Goal: Task Accomplishment & Management: Use online tool/utility

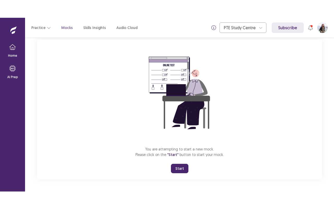
scroll to position [32, 0]
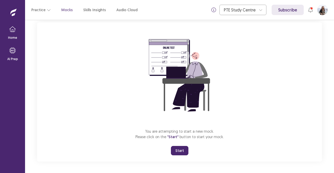
click at [181, 150] on button "Start" at bounding box center [179, 150] width 17 height 9
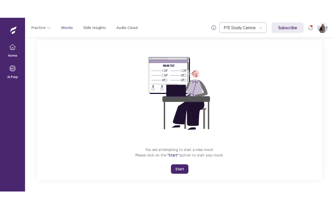
scroll to position [0, 0]
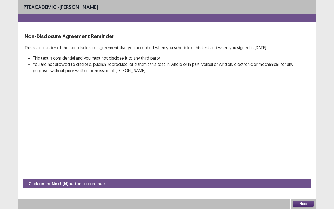
click at [305, 173] on button "Next" at bounding box center [303, 203] width 21 height 6
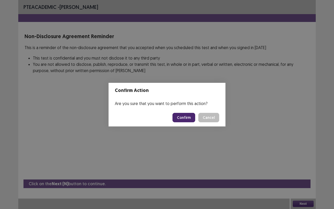
click at [188, 118] on button "Confirm" at bounding box center [183, 117] width 23 height 9
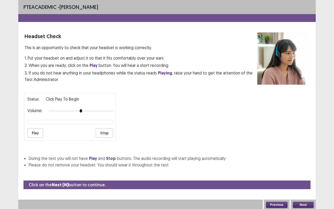
click at [28, 131] on button "Play" at bounding box center [35, 132] width 16 height 9
click at [306, 173] on button "Next" at bounding box center [303, 204] width 21 height 6
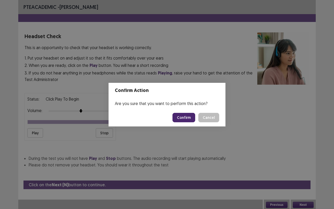
click at [189, 115] on button "Confirm" at bounding box center [183, 117] width 23 height 9
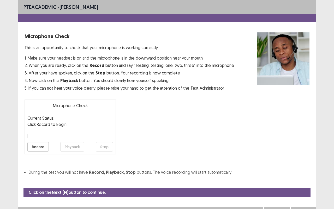
scroll to position [6, 0]
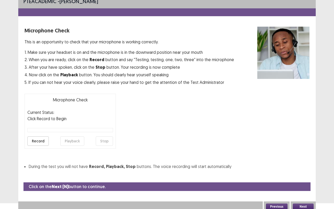
click at [35, 142] on button "Record" at bounding box center [37, 140] width 21 height 9
click at [102, 139] on button "Stop" at bounding box center [104, 140] width 17 height 9
click at [69, 139] on button "Playback" at bounding box center [72, 140] width 24 height 9
click at [75, 140] on button "Playback" at bounding box center [72, 140] width 24 height 9
click at [309, 173] on button "Next" at bounding box center [303, 206] width 21 height 6
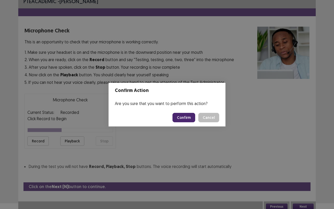
click at [182, 121] on button "Confirm" at bounding box center [183, 117] width 23 height 9
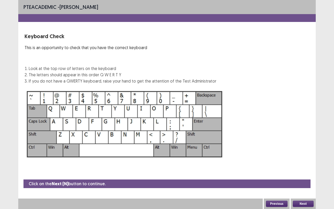
scroll to position [0, 0]
click at [301, 173] on button "Next" at bounding box center [303, 203] width 21 height 6
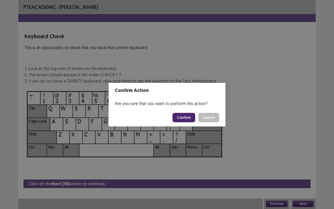
click at [191, 118] on button "Confirm" at bounding box center [183, 117] width 23 height 9
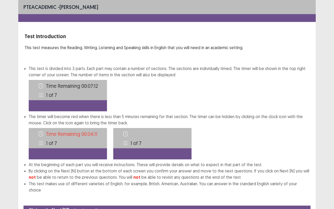
scroll to position [20, 0]
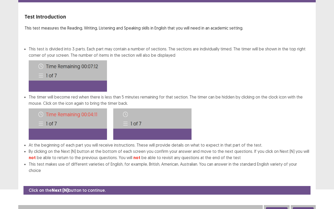
click at [303, 173] on button "Next" at bounding box center [303, 210] width 21 height 6
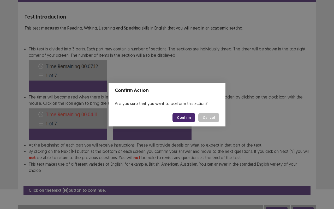
click at [191, 117] on button "Confirm" at bounding box center [183, 117] width 23 height 9
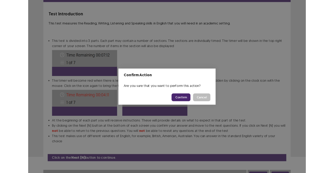
scroll to position [0, 0]
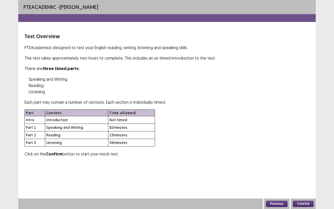
click at [306, 173] on button "Confirm" at bounding box center [303, 203] width 21 height 6
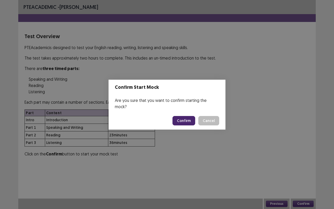
click at [190, 118] on button "Confirm" at bounding box center [183, 120] width 23 height 9
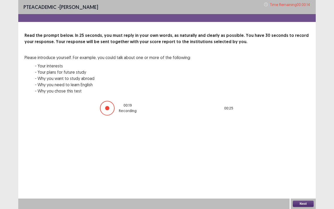
click at [304, 173] on button "Next" at bounding box center [303, 203] width 21 height 6
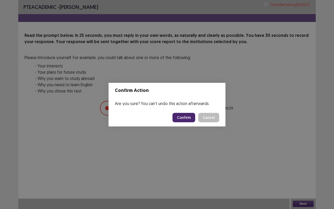
click at [186, 118] on button "Confirm" at bounding box center [183, 117] width 23 height 9
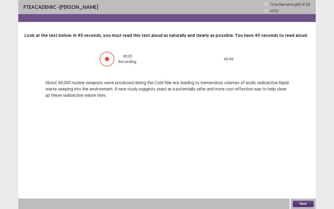
click at [307, 173] on button "Next" at bounding box center [303, 203] width 21 height 6
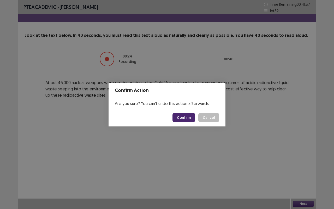
click at [191, 119] on button "Confirm" at bounding box center [183, 117] width 23 height 9
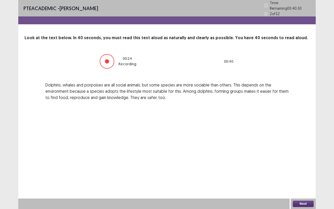
click at [308, 173] on button "Next" at bounding box center [303, 203] width 21 height 6
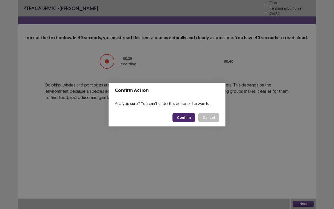
click at [184, 114] on button "Confirm" at bounding box center [183, 117] width 23 height 9
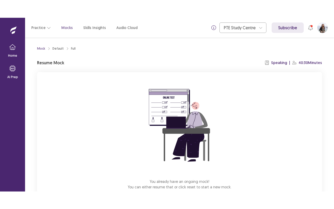
scroll to position [32, 0]
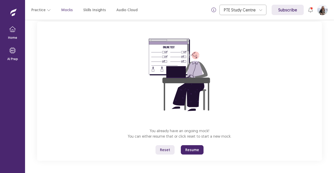
click at [196, 149] on button "Resume" at bounding box center [192, 150] width 23 height 9
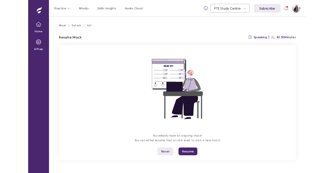
scroll to position [0, 0]
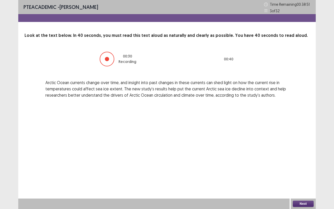
click at [302, 173] on button "Next" at bounding box center [303, 203] width 21 height 6
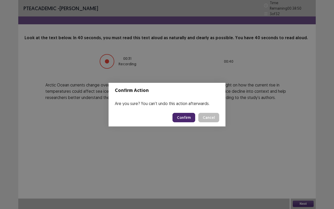
click at [179, 118] on button "Confirm" at bounding box center [183, 117] width 23 height 9
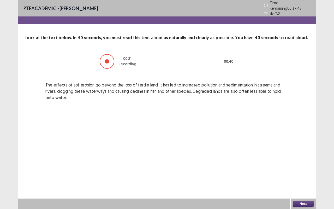
click at [305, 173] on button "Next" at bounding box center [303, 203] width 21 height 6
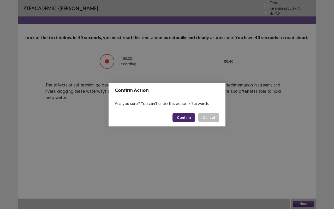
click at [185, 113] on button "Confirm" at bounding box center [183, 117] width 23 height 9
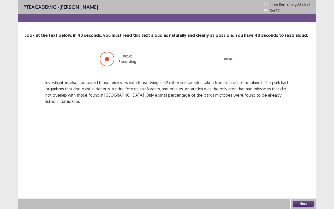
click at [308, 173] on button "Next" at bounding box center [303, 203] width 21 height 6
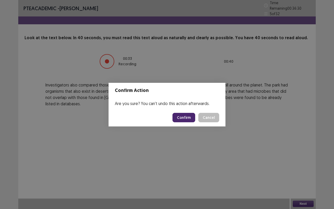
click at [185, 116] on button "Confirm" at bounding box center [183, 117] width 23 height 9
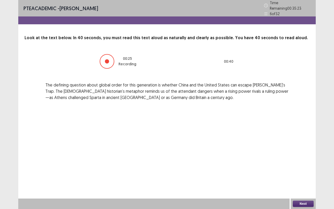
click at [302, 173] on button "Next" at bounding box center [303, 203] width 21 height 6
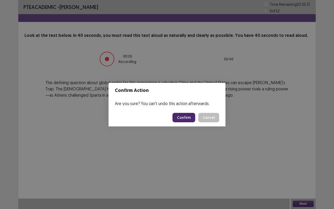
click at [182, 115] on button "Confirm" at bounding box center [183, 117] width 23 height 9
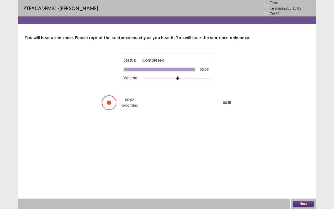
click at [302, 173] on button "Next" at bounding box center [303, 203] width 21 height 6
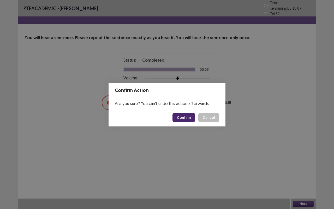
click at [184, 117] on button "Confirm" at bounding box center [183, 117] width 23 height 9
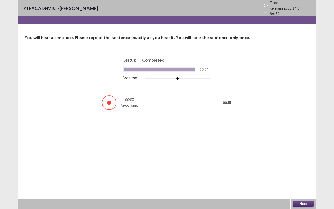
click at [297, 173] on button "Next" at bounding box center [303, 203] width 21 height 6
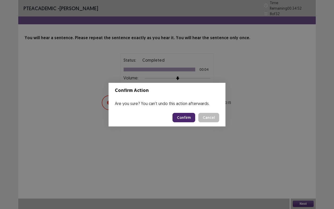
click at [181, 116] on button "Confirm" at bounding box center [183, 117] width 23 height 9
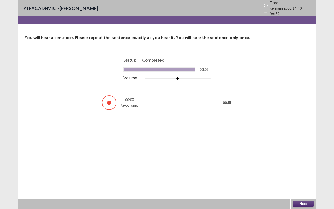
click at [303, 173] on button "Next" at bounding box center [303, 203] width 21 height 6
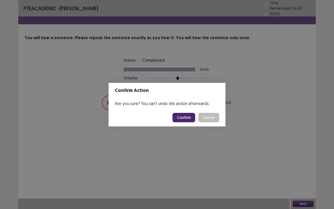
click at [185, 119] on button "Confirm" at bounding box center [183, 117] width 23 height 9
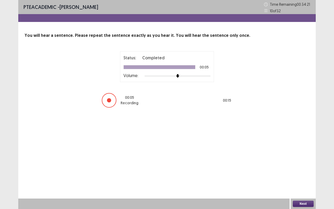
click at [305, 173] on button "Next" at bounding box center [303, 203] width 21 height 6
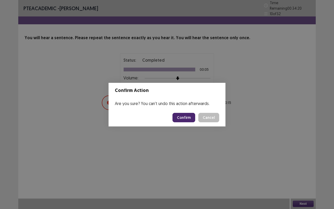
click at [180, 120] on button "Confirm" at bounding box center [183, 117] width 23 height 9
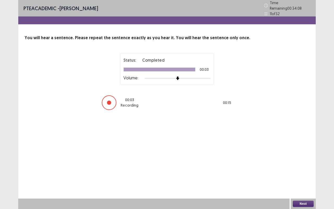
click at [308, 173] on button "Next" at bounding box center [303, 203] width 21 height 6
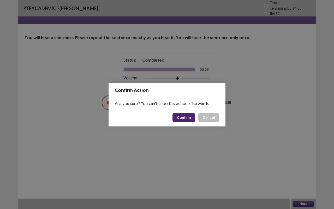
click at [177, 119] on button "Confirm" at bounding box center [183, 117] width 23 height 9
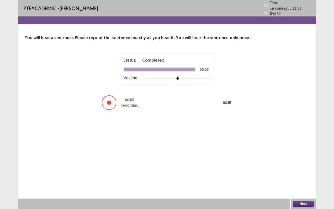
click at [302, 173] on button "Next" at bounding box center [303, 203] width 21 height 6
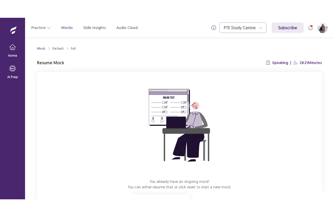
scroll to position [32, 0]
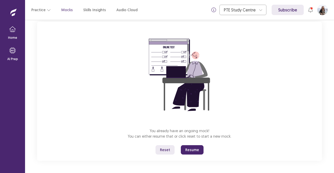
click at [190, 149] on button "Resume" at bounding box center [192, 150] width 23 height 9
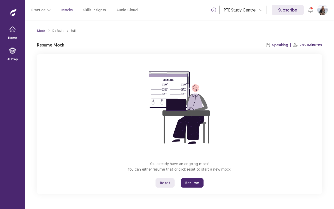
scroll to position [0, 0]
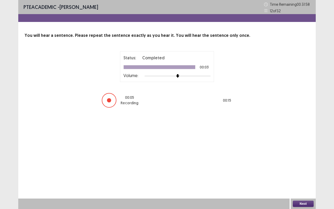
click at [306, 173] on div "Next" at bounding box center [303, 203] width 25 height 10
click at [305, 173] on button "Next" at bounding box center [303, 203] width 21 height 6
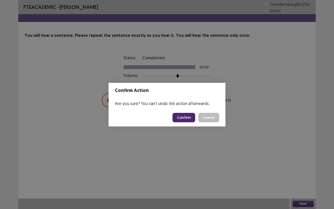
click at [184, 116] on button "Confirm" at bounding box center [183, 117] width 23 height 9
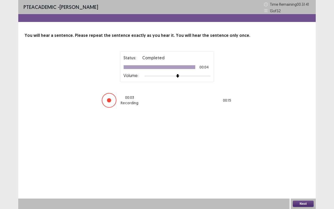
click at [305, 173] on button "Next" at bounding box center [303, 203] width 21 height 6
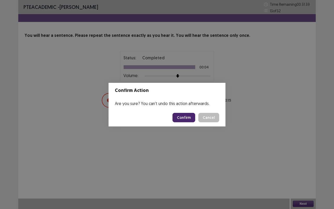
click at [183, 118] on button "Confirm" at bounding box center [183, 117] width 23 height 9
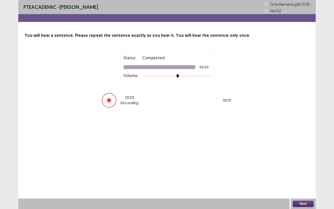
click at [306, 173] on button "Next" at bounding box center [303, 203] width 21 height 6
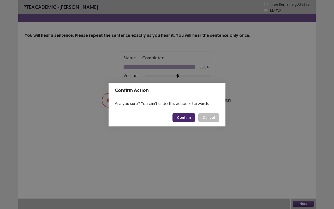
click at [186, 118] on button "Confirm" at bounding box center [183, 117] width 23 height 9
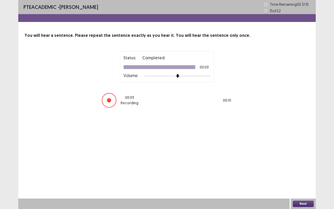
click at [302, 173] on button "Next" at bounding box center [303, 203] width 21 height 6
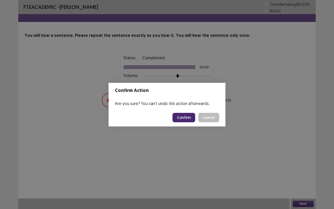
click at [180, 118] on button "Confirm" at bounding box center [183, 117] width 23 height 9
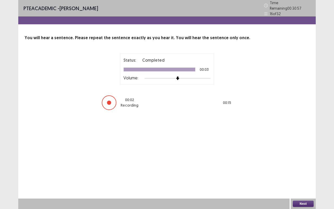
click at [300, 173] on div "Next" at bounding box center [303, 203] width 25 height 10
click at [305, 173] on button "Next" at bounding box center [303, 203] width 21 height 6
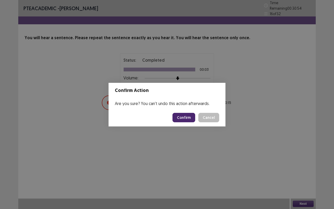
click at [189, 118] on button "Confirm" at bounding box center [183, 117] width 23 height 9
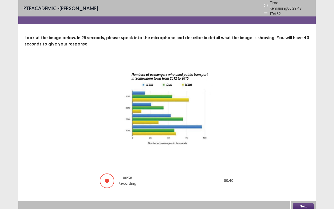
click at [304, 173] on button "Next" at bounding box center [303, 206] width 21 height 6
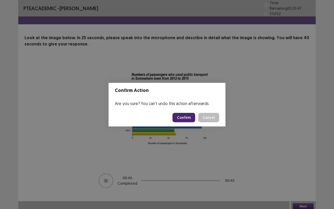
click at [186, 117] on button "Confirm" at bounding box center [183, 117] width 23 height 9
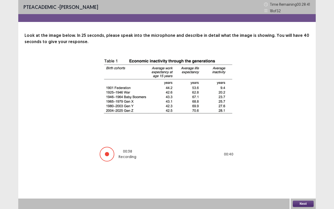
click at [301, 173] on button "Next" at bounding box center [303, 203] width 21 height 6
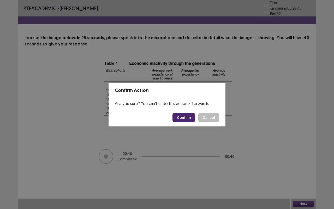
click at [187, 116] on button "Confirm" at bounding box center [183, 117] width 23 height 9
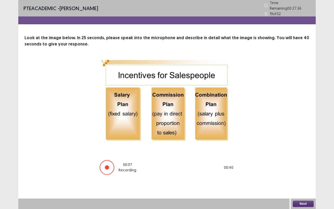
click at [299, 173] on button "Next" at bounding box center [303, 203] width 21 height 6
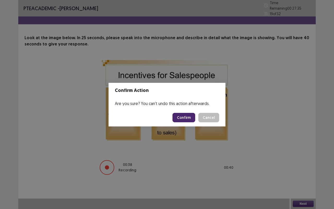
click at [186, 115] on button "Confirm" at bounding box center [183, 117] width 23 height 9
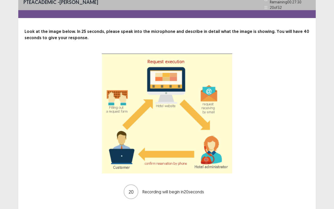
scroll to position [17, 0]
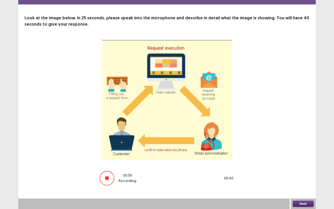
click at [299, 173] on button "Next" at bounding box center [303, 203] width 21 height 6
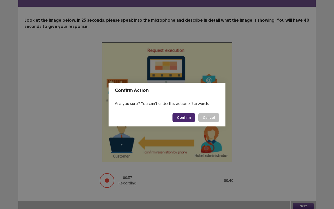
click at [184, 118] on button "Confirm" at bounding box center [183, 117] width 23 height 9
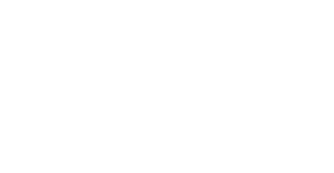
scroll to position [0, 0]
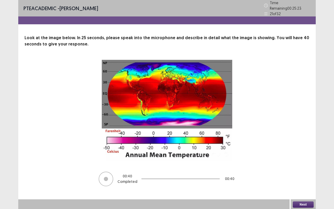
click at [302, 173] on button "Next" at bounding box center [303, 204] width 21 height 6
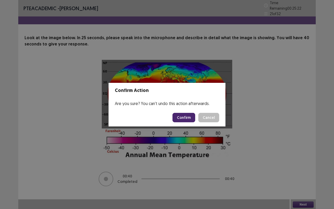
click at [183, 116] on button "Confirm" at bounding box center [183, 117] width 23 height 9
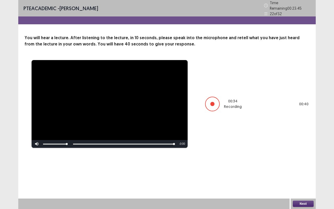
click at [303, 173] on button "Next" at bounding box center [303, 203] width 21 height 6
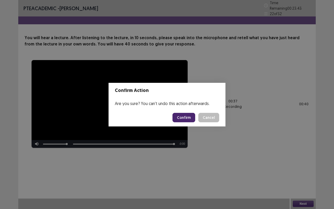
click at [184, 118] on button "Confirm" at bounding box center [183, 117] width 23 height 9
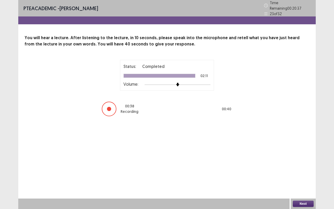
click at [302, 173] on button "Next" at bounding box center [303, 203] width 21 height 6
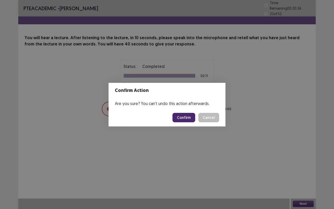
click at [185, 117] on button "Confirm" at bounding box center [183, 117] width 23 height 9
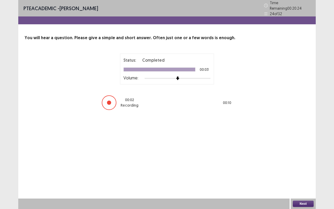
click at [308, 173] on button "Next" at bounding box center [303, 203] width 21 height 6
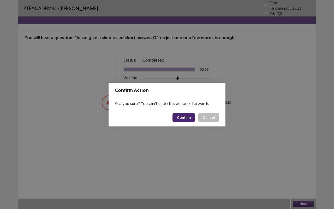
click at [185, 117] on button "Confirm" at bounding box center [183, 117] width 23 height 9
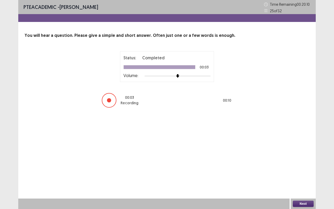
click at [305, 173] on button "Next" at bounding box center [303, 203] width 21 height 6
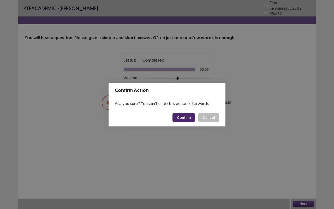
click at [187, 117] on button "Confirm" at bounding box center [183, 117] width 23 height 9
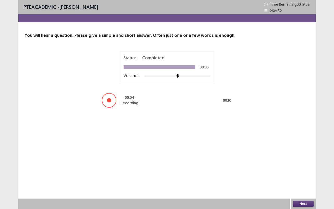
click at [304, 173] on button "Next" at bounding box center [303, 203] width 21 height 6
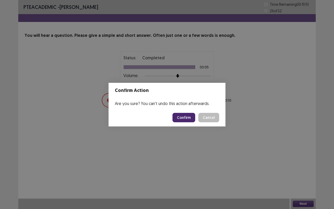
click at [187, 118] on button "Confirm" at bounding box center [183, 117] width 23 height 9
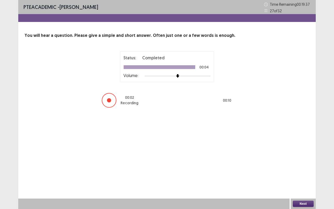
click at [304, 173] on button "Next" at bounding box center [303, 203] width 21 height 6
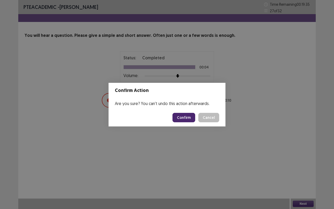
click at [182, 116] on button "Confirm" at bounding box center [183, 117] width 23 height 9
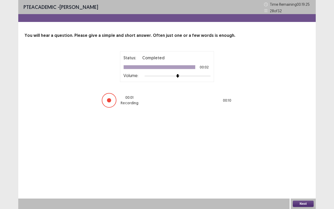
click at [306, 173] on button "Next" at bounding box center [303, 203] width 21 height 6
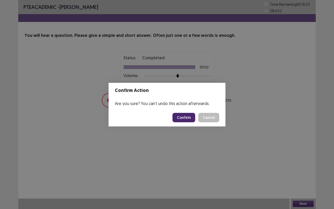
click at [189, 115] on button "Confirm" at bounding box center [183, 117] width 23 height 9
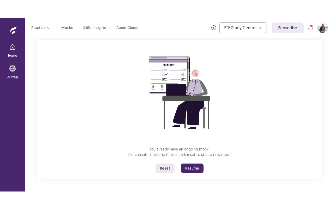
scroll to position [32, 0]
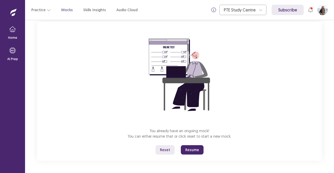
click at [187, 151] on button "Resume" at bounding box center [192, 150] width 23 height 9
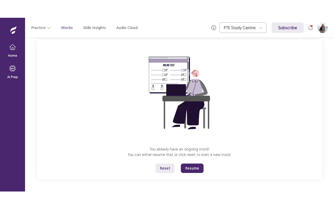
scroll to position [0, 0]
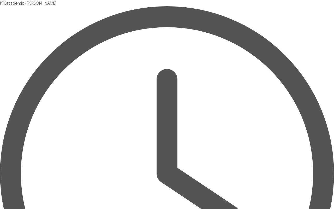
drag, startPoint x: 305, startPoint y: 200, endPoint x: 305, endPoint y: 203, distance: 3.1
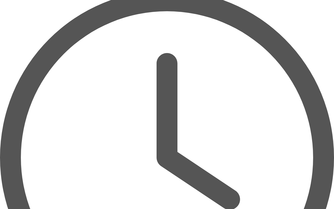
scroll to position [16, 0]
drag, startPoint x: 266, startPoint y: 151, endPoint x: 146, endPoint y: 148, distance: 119.5
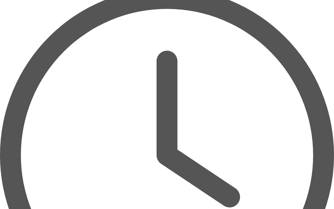
scroll to position [18, 0]
drag, startPoint x: 60, startPoint y: 151, endPoint x: 28, endPoint y: 151, distance: 31.6
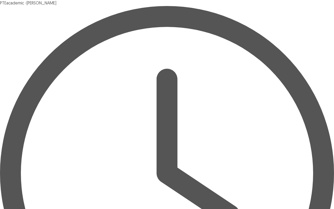
scroll to position [1, 0]
drag, startPoint x: 102, startPoint y: 164, endPoint x: 61, endPoint y: 164, distance: 40.4
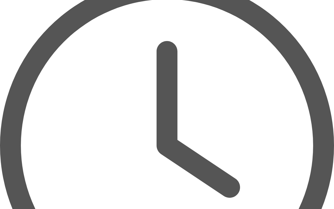
scroll to position [30, 0]
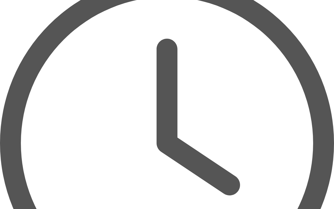
drag, startPoint x: 77, startPoint y: 134, endPoint x: 61, endPoint y: 133, distance: 16.2
drag, startPoint x: 78, startPoint y: 134, endPoint x: 61, endPoint y: 134, distance: 16.7
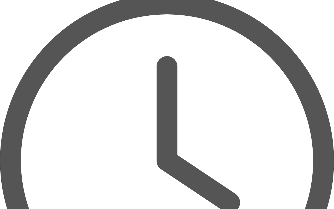
scroll to position [35, 0]
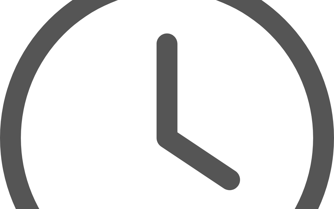
type textarea "**********"
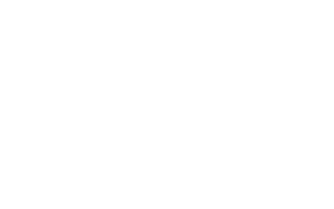
scroll to position [0, 0]
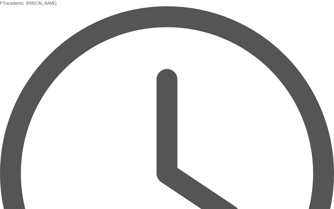
drag, startPoint x: 39, startPoint y: 128, endPoint x: 23, endPoint y: 128, distance: 15.6
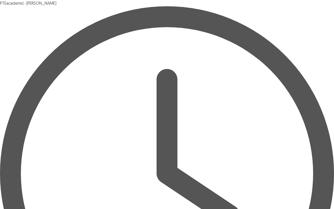
drag, startPoint x: 292, startPoint y: 127, endPoint x: 57, endPoint y: 133, distance: 235.1
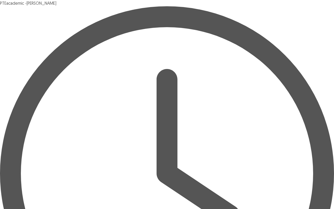
type textarea "**********"
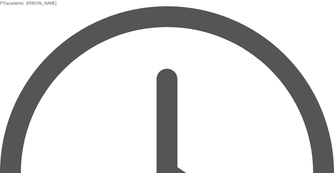
drag, startPoint x: 186, startPoint y: 131, endPoint x: 271, endPoint y: -14, distance: 167.8
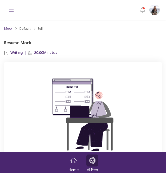
scroll to position [59, 0]
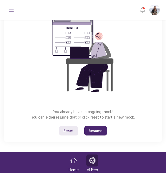
click at [97, 131] on button "Resume" at bounding box center [96, 130] width 23 height 9
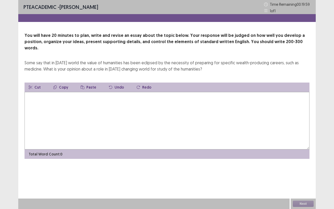
click at [128, 108] on textarea at bounding box center [167, 120] width 285 height 57
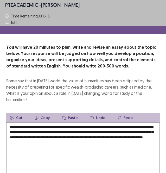
click at [106, 146] on textarea "**********" at bounding box center [83, 151] width 154 height 57
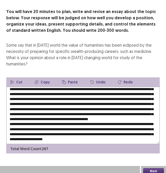
scroll to position [50, 0]
click at [52, 138] on textarea at bounding box center [83, 115] width 154 height 57
click at [98, 138] on textarea at bounding box center [83, 115] width 154 height 57
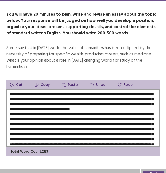
scroll to position [39, 0]
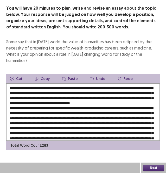
click at [53, 109] on textarea at bounding box center [83, 111] width 154 height 57
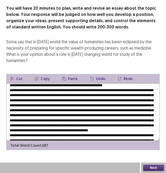
scroll to position [19, 0]
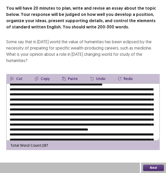
click at [10, 109] on textarea at bounding box center [83, 111] width 154 height 57
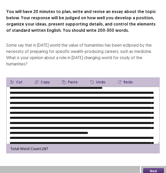
click at [76, 125] on textarea at bounding box center [83, 115] width 154 height 57
click at [122, 103] on textarea at bounding box center [83, 115] width 154 height 57
click at [136, 110] on textarea at bounding box center [83, 115] width 154 height 57
type textarea "**********"
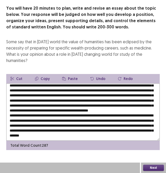
scroll to position [40, 0]
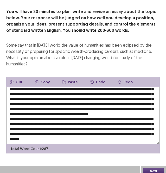
click at [51, 112] on textarea at bounding box center [83, 115] width 154 height 57
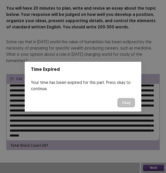
click at [124, 104] on button "Okay" at bounding box center [127, 102] width 18 height 9
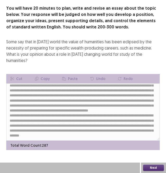
click at [158, 168] on button "Next" at bounding box center [153, 168] width 21 height 6
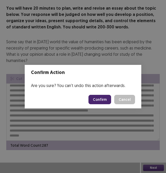
click at [103, 98] on button "Confirm" at bounding box center [100, 99] width 23 height 9
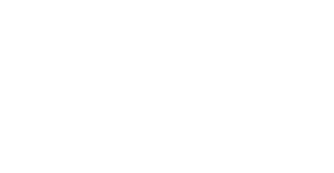
scroll to position [0, 0]
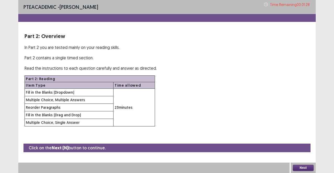
click at [166, 170] on button "Next" at bounding box center [303, 168] width 21 height 6
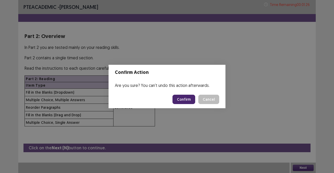
click at [166, 100] on button "Confirm" at bounding box center [183, 99] width 23 height 9
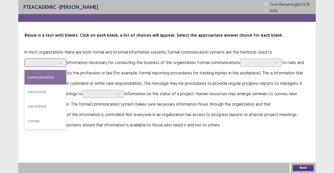
click at [56, 61] on div at bounding box center [42, 63] width 28 height 6
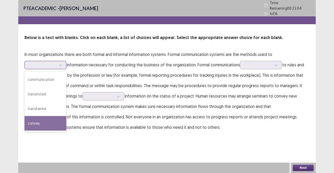
click at [41, 120] on div "convey" at bounding box center [46, 123] width 42 height 15
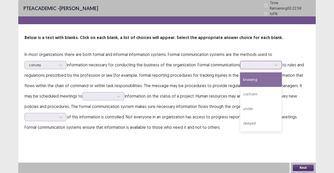
click at [166, 64] on icon at bounding box center [276, 65] width 4 height 4
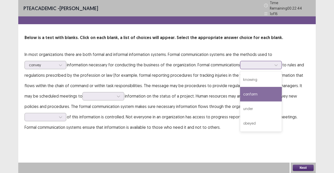
click at [166, 91] on div "conform" at bounding box center [261, 94] width 42 height 15
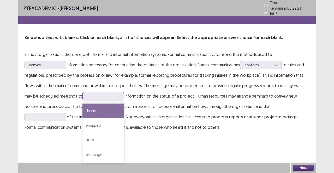
click at [102, 94] on div at bounding box center [100, 96] width 27 height 5
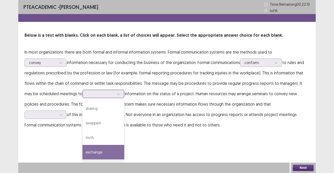
click at [84, 152] on div "exchange" at bounding box center [103, 152] width 42 height 15
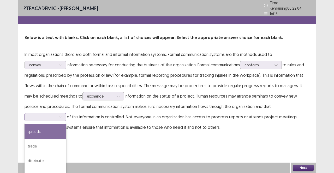
click at [62, 116] on icon at bounding box center [61, 118] width 4 height 4
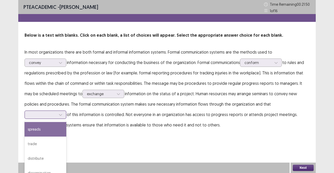
click at [66, 122] on div "spreads" at bounding box center [46, 129] width 42 height 15
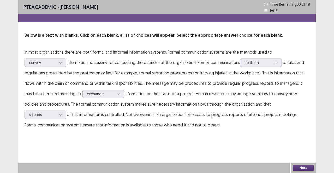
click at [166, 169] on button "Next" at bounding box center [303, 168] width 21 height 6
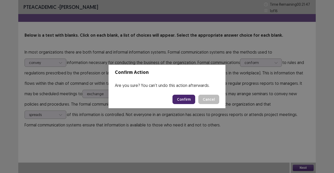
click at [166, 102] on button "Confirm" at bounding box center [183, 99] width 23 height 9
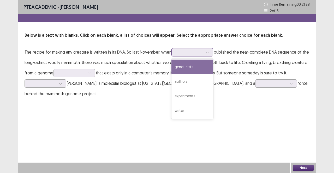
click at [166, 52] on icon at bounding box center [208, 53] width 4 height 4
click at [166, 65] on div "geneticists" at bounding box center [192, 67] width 42 height 15
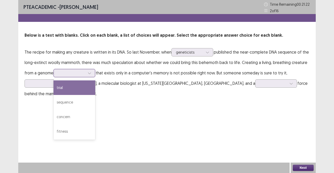
click at [75, 74] on div at bounding box center [71, 73] width 27 height 5
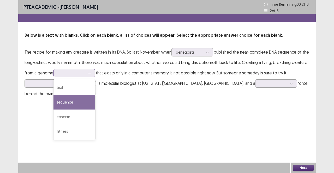
click at [69, 106] on div "sequence" at bounding box center [74, 102] width 42 height 15
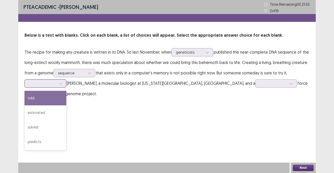
click at [53, 81] on div at bounding box center [42, 83] width 27 height 5
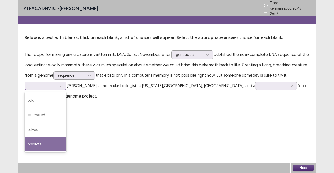
click at [39, 144] on div "predicts" at bounding box center [46, 144] width 42 height 15
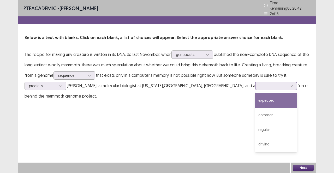
click at [166, 85] on div at bounding box center [273, 85] width 27 height 5
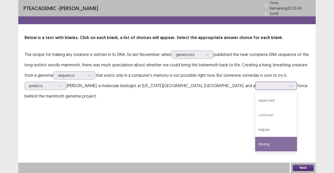
click at [166, 140] on div "driving" at bounding box center [276, 144] width 42 height 15
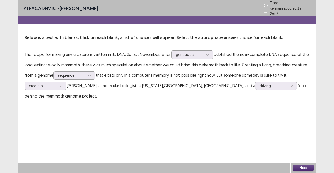
click at [166, 171] on button "Next" at bounding box center [303, 168] width 21 height 6
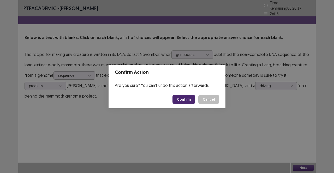
click at [166, 97] on button "Confirm" at bounding box center [183, 99] width 23 height 9
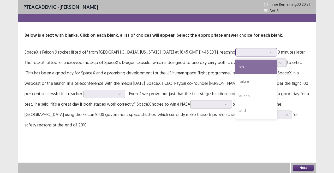
click at [166, 52] on div at bounding box center [271, 53] width 8 height 8
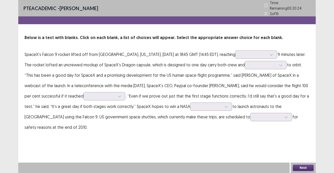
click at [166, 64] on p "SpaceX’s Falcon 9 rocket lifted off from Cape Canaveral, Florida, on Friday at …" at bounding box center [167, 90] width 285 height 83
click at [166, 63] on div at bounding box center [262, 65] width 27 height 5
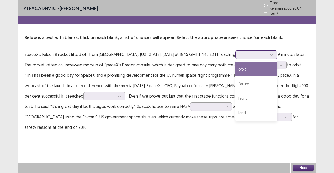
click at [166, 51] on div at bounding box center [271, 55] width 8 height 8
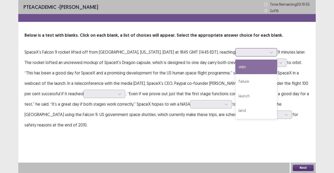
click at [166, 66] on div "orbit" at bounding box center [256, 67] width 42 height 15
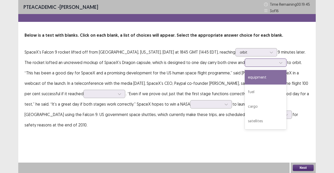
click at [166, 62] on div at bounding box center [262, 62] width 27 height 5
click at [166, 77] on div "equipment" at bounding box center [266, 77] width 42 height 15
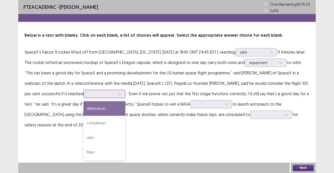
click at [98, 95] on div at bounding box center [101, 94] width 28 height 6
click at [83, 108] on div "destination" at bounding box center [104, 108] width 42 height 15
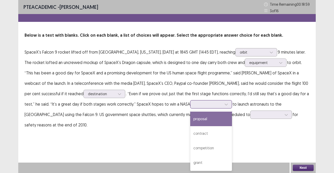
click at [166, 106] on div at bounding box center [208, 104] width 28 height 6
click at [166, 118] on div "proposal" at bounding box center [211, 119] width 42 height 15
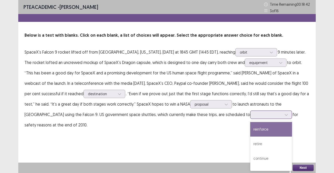
click at [166, 113] on icon at bounding box center [286, 115] width 4 height 4
click at [166, 130] on div "reinforce" at bounding box center [271, 129] width 42 height 15
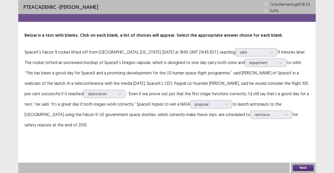
click at [166, 167] on button "Next" at bounding box center [303, 168] width 21 height 6
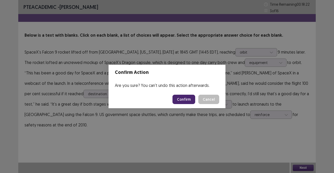
click at [166, 98] on button "Confirm" at bounding box center [183, 99] width 23 height 9
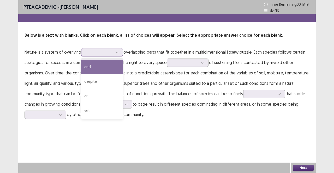
click at [120, 50] on div at bounding box center [117, 53] width 8 height 8
click at [112, 65] on div "and" at bounding box center [102, 67] width 42 height 15
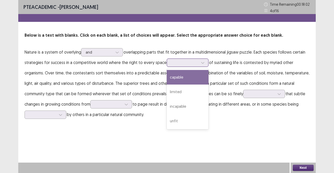
click at [166, 63] on div at bounding box center [184, 62] width 27 height 5
click at [166, 80] on div "capable" at bounding box center [188, 77] width 42 height 15
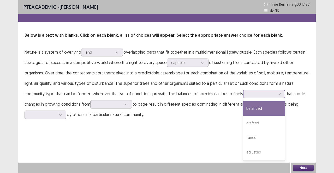
click at [166, 95] on div at bounding box center [264, 94] width 42 height 8
click at [166, 112] on div "balanced" at bounding box center [264, 108] width 42 height 15
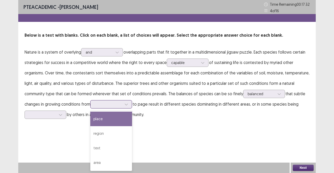
click at [126, 105] on div at bounding box center [126, 105] width 8 height 8
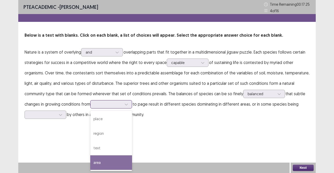
click at [125, 162] on div "area" at bounding box center [111, 163] width 42 height 15
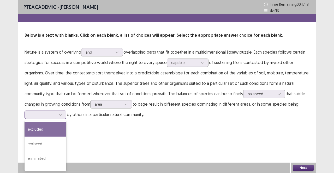
click at [58, 111] on div at bounding box center [61, 115] width 8 height 8
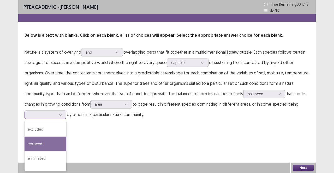
click at [51, 146] on div "replaced" at bounding box center [46, 144] width 42 height 15
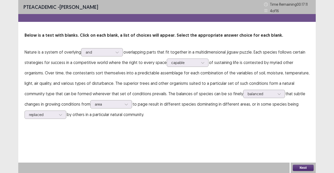
click at [166, 169] on button "Next" at bounding box center [303, 168] width 21 height 6
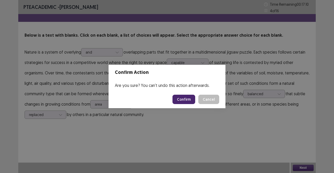
click at [166, 96] on button "Confirm" at bounding box center [183, 99] width 23 height 9
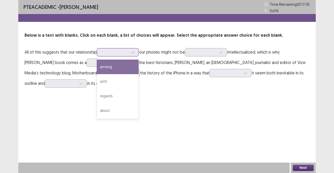
click at [132, 53] on icon at bounding box center [133, 53] width 4 height 4
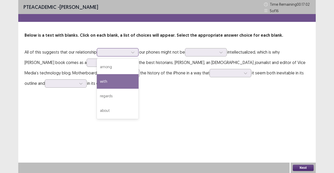
click at [116, 80] on div "with" at bounding box center [118, 81] width 42 height 15
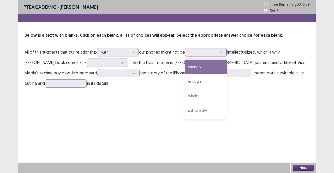
click at [166, 53] on div at bounding box center [202, 52] width 27 height 5
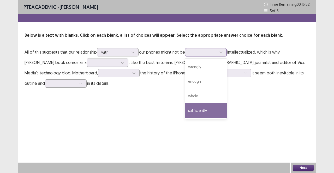
click at [166, 114] on div "sufficiently" at bounding box center [206, 111] width 42 height 15
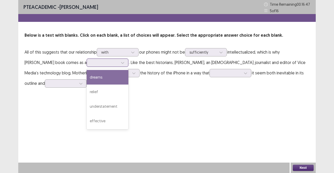
click at [109, 63] on div at bounding box center [105, 63] width 28 height 6
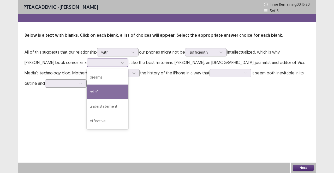
click at [92, 91] on div "relief" at bounding box center [108, 92] width 42 height 15
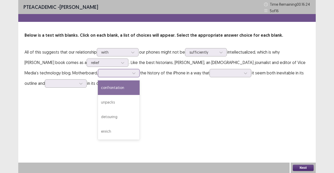
click at [102, 73] on div at bounding box center [115, 73] width 27 height 5
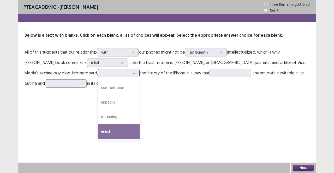
click at [98, 132] on div "enrich" at bounding box center [119, 131] width 42 height 15
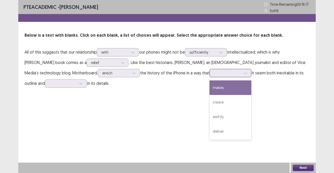
click at [166, 72] on div at bounding box center [246, 73] width 8 height 8
click at [166, 88] on div "makes" at bounding box center [230, 88] width 42 height 15
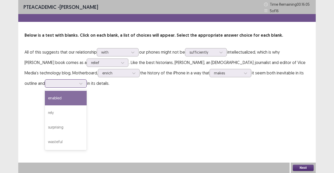
click at [55, 84] on div at bounding box center [62, 83] width 27 height 5
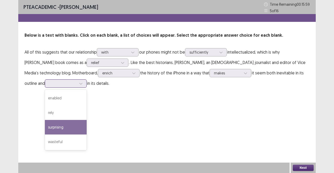
click at [45, 125] on div "surprising" at bounding box center [66, 127] width 42 height 15
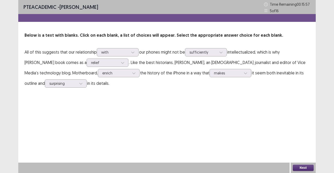
click at [166, 168] on button "Next" at bounding box center [303, 168] width 21 height 6
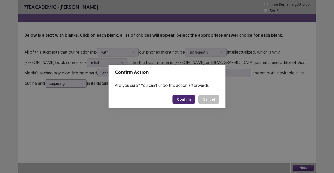
click at [166, 102] on button "Confirm" at bounding box center [183, 99] width 23 height 9
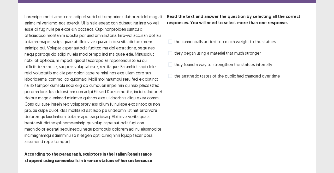
scroll to position [19, 0]
click at [166, 64] on span "they found a way to strengthen the statues internally" at bounding box center [223, 65] width 98 height 6
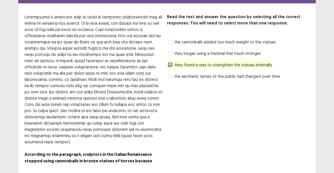
click at [166, 54] on span "they began using a material that much stronger" at bounding box center [217, 53] width 87 height 6
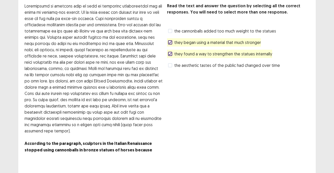
scroll to position [30, 0]
click at [166, 53] on span "they found a way to strengthen the statues internally" at bounding box center [223, 53] width 98 height 6
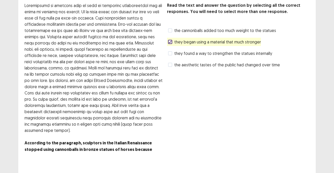
click at [166, 29] on span "the cannonballs added too much weight to the statues" at bounding box center [225, 30] width 102 height 6
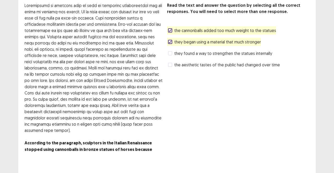
scroll to position [39, 0]
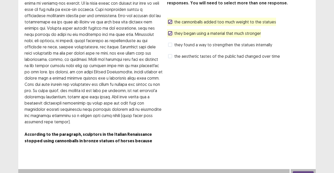
click at [166, 172] on button "Next" at bounding box center [303, 175] width 21 height 6
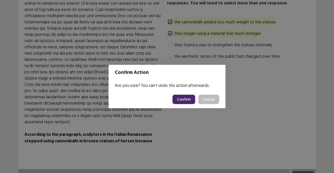
click at [166, 100] on button "Confirm" at bounding box center [183, 99] width 23 height 9
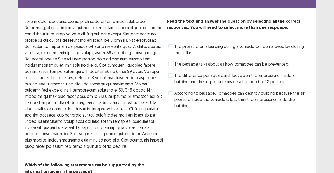
scroll to position [13, 0]
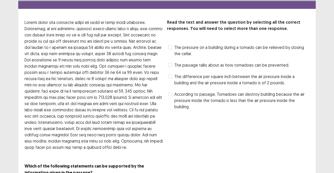
click at [166, 100] on span "According to passage, Tornadoes can destroy building because the air pressure i…" at bounding box center [241, 100] width 135 height 19
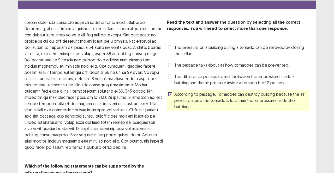
scroll to position [39, 0]
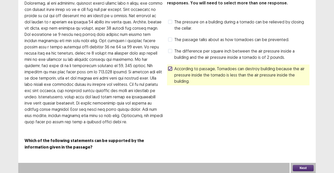
click at [166, 167] on button "Next" at bounding box center [303, 168] width 21 height 6
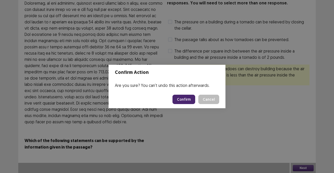
click at [166, 100] on button "Cancel" at bounding box center [208, 99] width 21 height 9
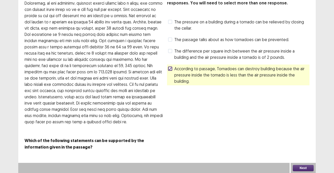
drag, startPoint x: 209, startPoint y: 54, endPoint x: 180, endPoint y: 56, distance: 28.6
click at [166, 56] on span "The difference per square inch between the air pressure inside a building and t…" at bounding box center [241, 54] width 135 height 13
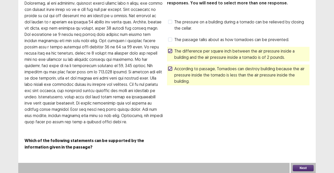
click at [166, 56] on span "The difference per square inch between the air pressure inside a building and t…" at bounding box center [241, 54] width 135 height 13
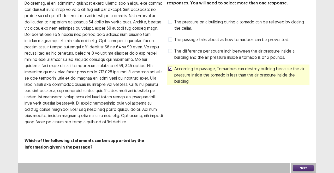
click at [166, 71] on span "According to passage, Tornadoes can destroy building because the air pressure i…" at bounding box center [241, 75] width 135 height 19
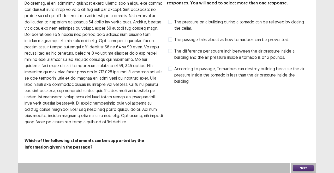
click at [166, 22] on span "The pressure on a building during a tornado can be relieved by closing the cell…" at bounding box center [241, 25] width 135 height 13
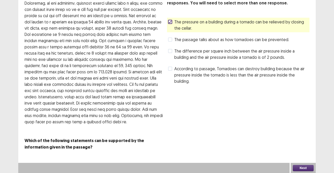
click at [166, 25] on span "The pressure on a building during a tornado can be relieved by closing the cell…" at bounding box center [241, 25] width 135 height 13
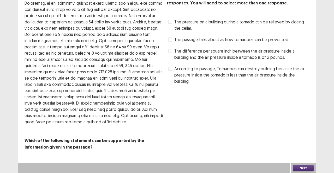
click at [166, 51] on span "The difference per square inch between the air pressure inside a building and t…" at bounding box center [241, 54] width 135 height 13
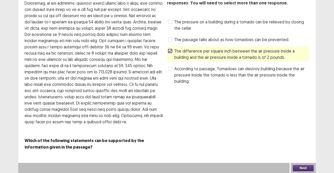
click at [166, 166] on button "Next" at bounding box center [303, 168] width 21 height 6
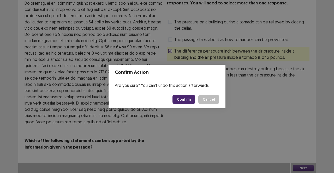
click at [166, 98] on button "Confirm" at bounding box center [183, 99] width 23 height 9
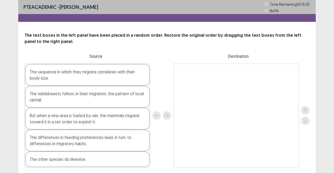
scroll to position [17, 0]
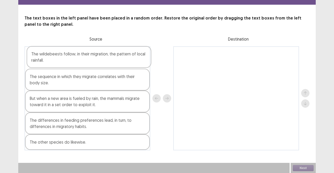
drag, startPoint x: 69, startPoint y: 80, endPoint x: 70, endPoint y: 56, distance: 23.8
click at [70, 56] on div "The sequence in which they migrate correlates with their body size. The wildebe…" at bounding box center [88, 98] width 126 height 104
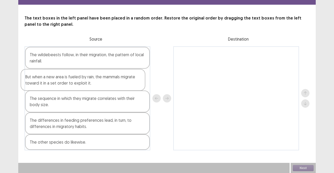
drag, startPoint x: 104, startPoint y: 105, endPoint x: 99, endPoint y: 80, distance: 24.9
click at [99, 80] on div "The wildebeests follow, in their migration, the pattern of local rainfall. The …" at bounding box center [88, 98] width 126 height 104
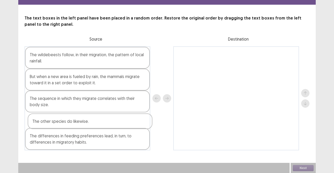
drag, startPoint x: 89, startPoint y: 147, endPoint x: 93, endPoint y: 123, distance: 23.7
click at [93, 123] on div "The wildebeests follow, in their migration, the pattern of local rainfall. But …" at bounding box center [88, 98] width 126 height 104
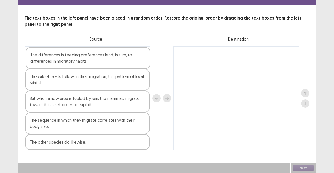
drag, startPoint x: 74, startPoint y: 143, endPoint x: 74, endPoint y: 57, distance: 85.3
click at [74, 57] on div "The wildebeests follow, in their migration, the pattern of local rainfall. But …" at bounding box center [88, 98] width 126 height 104
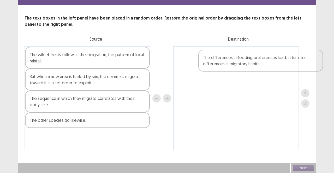
drag, startPoint x: 68, startPoint y: 58, endPoint x: 239, endPoint y: 62, distance: 170.9
click at [166, 62] on div "The differences in feeding preferences lead, in turn, to differences in migrato…" at bounding box center [167, 98] width 285 height 104
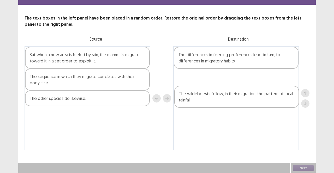
drag, startPoint x: 77, startPoint y: 58, endPoint x: 230, endPoint y: 96, distance: 157.3
click at [166, 96] on div "The wildebeests follow, in their migration, the pattern of local rainfall. But …" at bounding box center [167, 98] width 285 height 104
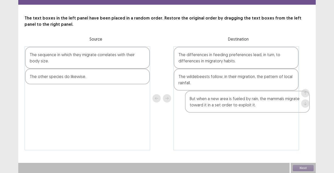
drag, startPoint x: 74, startPoint y: 57, endPoint x: 236, endPoint y: 103, distance: 168.6
click at [166, 103] on div "But when a new area is fueled by rain, the mammals migrate toward it in a set o…" at bounding box center [167, 98] width 285 height 104
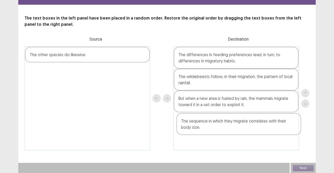
drag, startPoint x: 106, startPoint y: 54, endPoint x: 263, endPoint y: 125, distance: 172.8
click at [166, 125] on div "The sequence in which they migrate correlates with their body size. The other s…" at bounding box center [167, 98] width 285 height 104
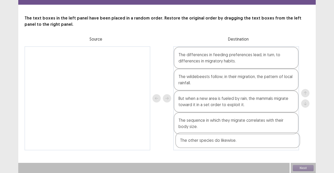
drag, startPoint x: 90, startPoint y: 59, endPoint x: 246, endPoint y: 147, distance: 179.0
click at [166, 147] on div "The other species do likewise. The differences in feeding preferences lead, in …" at bounding box center [167, 98] width 285 height 104
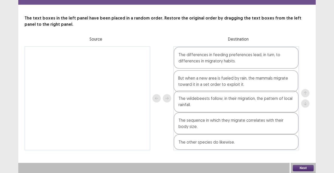
drag, startPoint x: 228, startPoint y: 104, endPoint x: 228, endPoint y: 81, distance: 23.0
click at [166, 81] on div "The differences in feeding preferences lead, in turn, to differences in migrato…" at bounding box center [236, 98] width 126 height 104
click at [166, 168] on button "Next" at bounding box center [303, 168] width 21 height 6
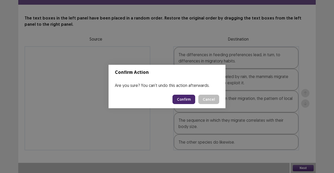
click at [166, 99] on button "Cancel" at bounding box center [208, 99] width 21 height 9
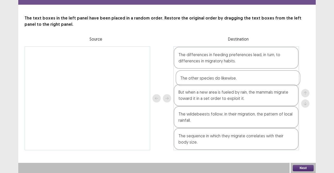
drag, startPoint x: 212, startPoint y: 150, endPoint x: 214, endPoint y: 83, distance: 66.5
click at [166, 83] on div "The differences in feeding preferences lead, in turn, to differences in migrato…" at bounding box center [236, 98] width 126 height 104
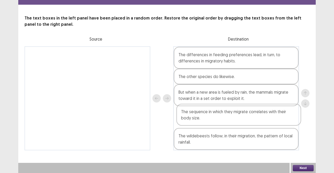
drag, startPoint x: 236, startPoint y: 148, endPoint x: 237, endPoint y: 121, distance: 27.4
click at [166, 121] on div "The differences in feeding preferences lead, in turn, to differences in migrato…" at bounding box center [236, 98] width 126 height 104
click at [166, 168] on button "Next" at bounding box center [303, 168] width 21 height 6
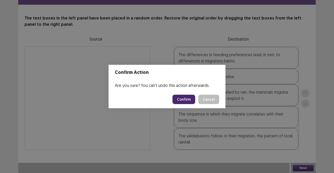
click at [166, 101] on button "Confirm" at bounding box center [183, 99] width 23 height 9
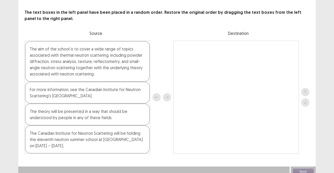
scroll to position [27, 0]
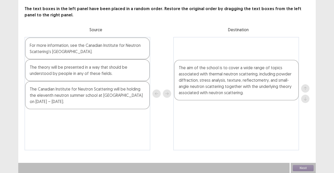
drag, startPoint x: 65, startPoint y: 52, endPoint x: 225, endPoint y: 75, distance: 161.8
click at [166, 75] on div "The aim of the school is to cover a wide range of topics associated with therma…" at bounding box center [167, 94] width 285 height 114
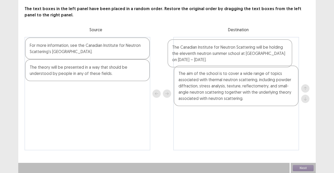
drag, startPoint x: 74, startPoint y: 98, endPoint x: 221, endPoint y: 52, distance: 154.2
click at [166, 52] on div "For more information, see the Canadian Institute for Neutron Scattering's Neutr…" at bounding box center [167, 94] width 285 height 114
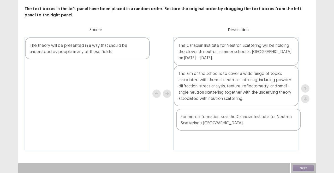
drag, startPoint x: 91, startPoint y: 47, endPoint x: 243, endPoint y: 120, distance: 168.8
click at [166, 120] on div "For more information, see the Canadian Institute for Neutron Scattering's Neutr…" at bounding box center [167, 94] width 285 height 114
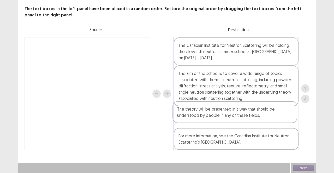
drag, startPoint x: 102, startPoint y: 50, endPoint x: 250, endPoint y: 115, distance: 161.9
click at [166, 115] on div "The theory will be presented in a way that should be understood by people in an…" at bounding box center [167, 94] width 285 height 114
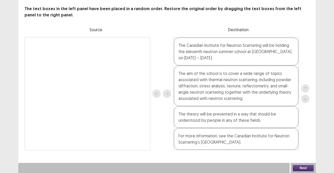
click at [166, 167] on button "Next" at bounding box center [303, 168] width 21 height 6
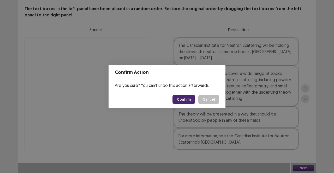
click at [166, 99] on button "Confirm" at bounding box center [183, 99] width 23 height 9
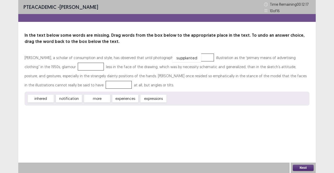
drag, startPoint x: 189, startPoint y: 98, endPoint x: 195, endPoint y: 58, distance: 41.0
drag, startPoint x: 162, startPoint y: 100, endPoint x: 75, endPoint y: 68, distance: 92.7
drag, startPoint x: 44, startPoint y: 99, endPoint x: 51, endPoint y: 86, distance: 14.7
click at [166, 167] on button "Next" at bounding box center [303, 168] width 21 height 6
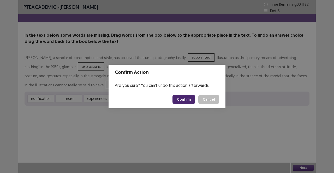
click at [166, 98] on button "Confirm" at bounding box center [183, 99] width 23 height 9
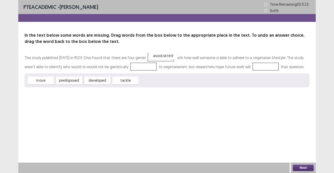
drag, startPoint x: 158, startPoint y: 81, endPoint x: 168, endPoint y: 56, distance: 27.0
drag, startPoint x: 41, startPoint y: 80, endPoint x: 147, endPoint y: 67, distance: 106.8
drag, startPoint x: 100, startPoint y: 81, endPoint x: 267, endPoint y: 68, distance: 168.0
click at [166, 167] on button "Next" at bounding box center [303, 168] width 21 height 6
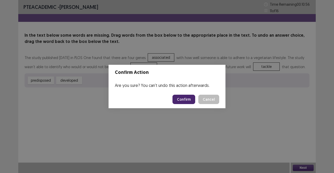
click at [166, 99] on button "Confirm" at bounding box center [183, 99] width 23 height 9
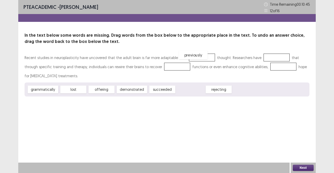
drag, startPoint x: 193, startPoint y: 90, endPoint x: 196, endPoint y: 56, distance: 34.3
drag, startPoint x: 132, startPoint y: 89, endPoint x: 273, endPoint y: 58, distance: 144.0
drag, startPoint x: 128, startPoint y: 90, endPoint x: 263, endPoint y: 67, distance: 137.6
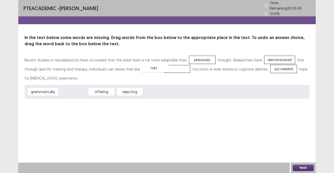
drag, startPoint x: 75, startPoint y: 89, endPoint x: 158, endPoint y: 65, distance: 86.7
click at [166, 170] on button "Next" at bounding box center [303, 168] width 21 height 6
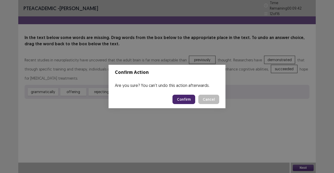
click at [166, 101] on button "Confirm" at bounding box center [183, 99] width 23 height 9
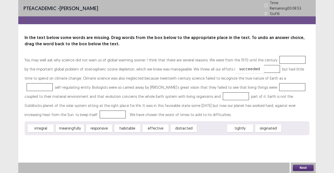
drag, startPoint x: 211, startPoint y: 128, endPoint x: 249, endPoint y: 68, distance: 70.6
drag, startPoint x: 154, startPoint y: 127, endPoint x: 261, endPoint y: 76, distance: 119.0
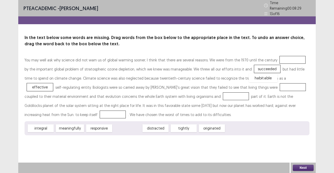
drag, startPoint x: 123, startPoint y: 128, endPoint x: 259, endPoint y: 77, distance: 145.3
drag, startPoint x: 154, startPoint y: 128, endPoint x: 214, endPoint y: 86, distance: 73.2
drag, startPoint x: 39, startPoint y: 126, endPoint x: 151, endPoint y: 94, distance: 115.9
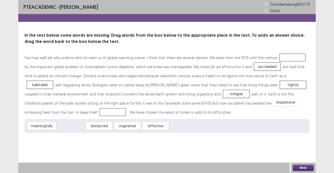
drag, startPoint x: 74, startPoint y: 126, endPoint x: 289, endPoint y: 102, distance: 216.3
drag, startPoint x: 263, startPoint y: 77, endPoint x: 291, endPoint y: 104, distance: 38.7
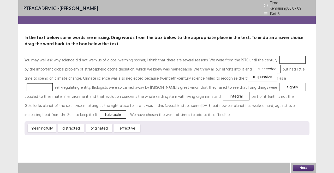
drag, startPoint x: 152, startPoint y: 126, endPoint x: 259, endPoint y: 74, distance: 119.1
drag, startPoint x: 69, startPoint y: 127, endPoint x: 285, endPoint y: 57, distance: 227.4
click at [166, 169] on button "Next" at bounding box center [303, 168] width 21 height 6
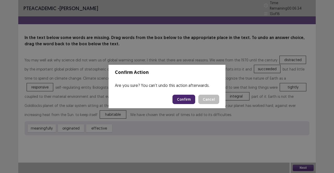
click at [166, 99] on button "Confirm" at bounding box center [183, 99] width 23 height 9
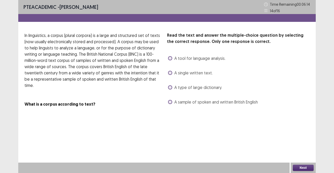
click at [166, 59] on span "A tool for language analysis." at bounding box center [199, 58] width 51 height 6
click at [166, 167] on button "Next" at bounding box center [303, 168] width 21 height 6
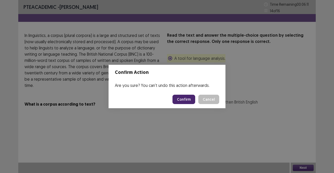
click at [166, 96] on button "Confirm" at bounding box center [183, 99] width 23 height 9
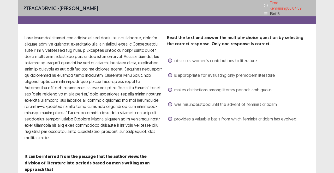
click at [166, 118] on span "provides a valuable basis from which feminist criticism has evolved" at bounding box center [235, 119] width 122 height 6
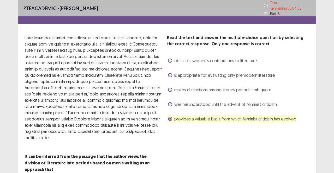
scroll to position [20, 0]
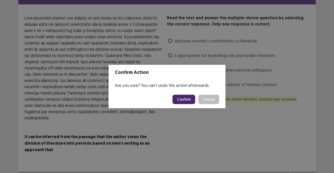
click at [166, 100] on button "Confirm" at bounding box center [183, 99] width 23 height 9
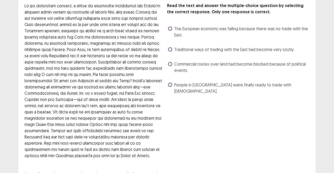
scroll to position [32, 0]
click at [166, 64] on span "Commercial routes over land had become blocked because of political events." at bounding box center [241, 67] width 135 height 13
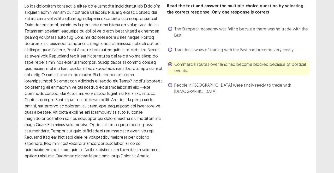
scroll to position [70, 0]
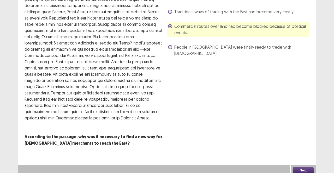
click at [166, 168] on button "Next" at bounding box center [303, 171] width 21 height 6
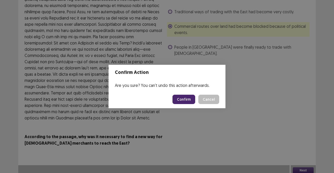
click at [166, 100] on button "Confirm" at bounding box center [183, 99] width 23 height 9
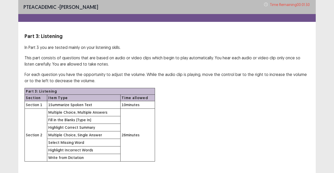
scroll to position [29, 0]
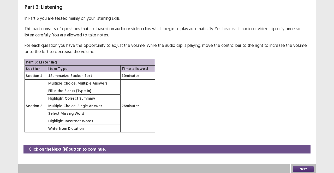
click at [166, 169] on button "Next" at bounding box center [303, 169] width 21 height 6
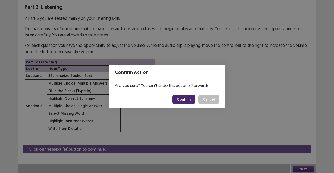
click at [166, 99] on button "Confirm" at bounding box center [183, 99] width 23 height 9
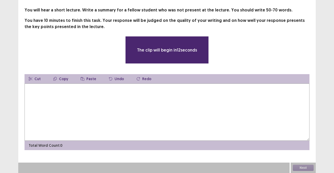
scroll to position [25, 0]
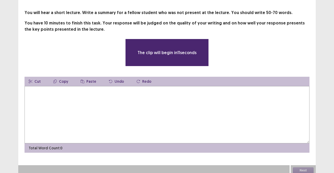
click at [166, 101] on textarea at bounding box center [167, 114] width 285 height 57
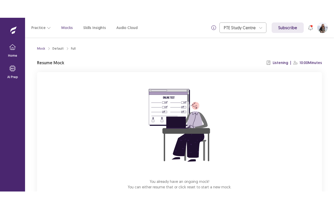
scroll to position [32, 0]
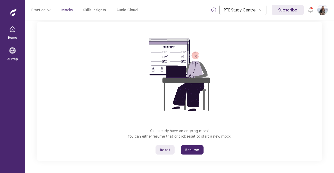
click at [193, 150] on button "Resume" at bounding box center [192, 150] width 23 height 9
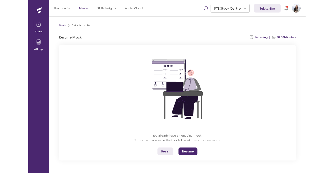
scroll to position [0, 0]
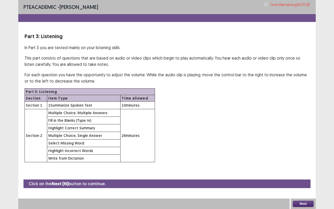
click at [309, 173] on button "Next" at bounding box center [303, 203] width 21 height 6
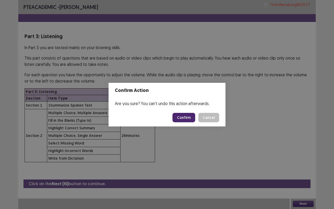
click at [187, 113] on button "Confirm" at bounding box center [183, 117] width 23 height 9
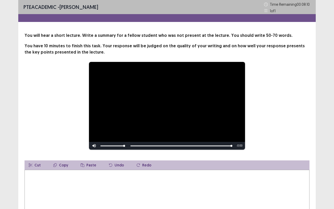
click at [141, 173] on textarea at bounding box center [167, 198] width 285 height 57
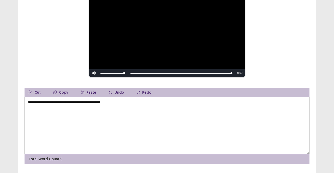
scroll to position [75, 0]
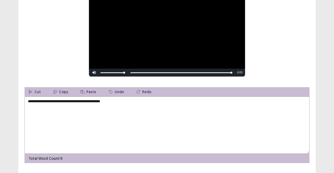
click at [110, 99] on textarea "**********" at bounding box center [167, 125] width 285 height 57
click at [133, 99] on textarea "**********" at bounding box center [167, 125] width 285 height 57
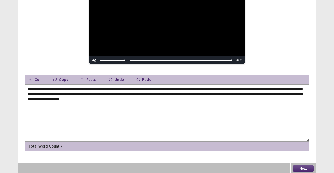
scroll to position [85, 0]
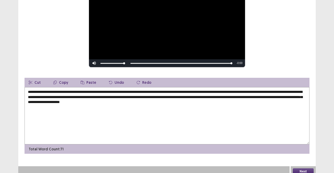
click at [79, 96] on textarea "**********" at bounding box center [167, 115] width 285 height 57
click at [152, 94] on textarea "**********" at bounding box center [167, 115] width 285 height 57
click at [241, 94] on textarea "**********" at bounding box center [167, 115] width 285 height 57
click at [73, 99] on textarea "**********" at bounding box center [167, 115] width 285 height 57
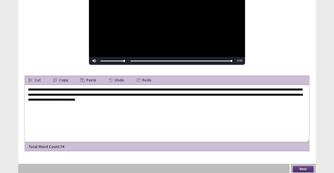
type textarea "**********"
click at [298, 169] on button "Next" at bounding box center [303, 169] width 21 height 6
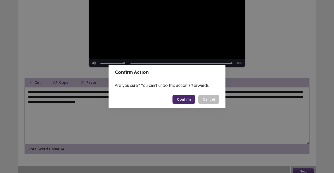
click at [186, 100] on button "Confirm" at bounding box center [183, 99] width 23 height 9
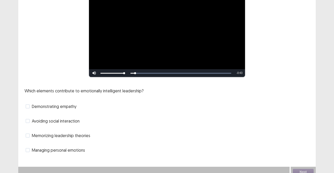
scroll to position [62, 0]
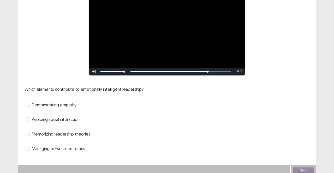
click at [70, 148] on span "Managing personal emotions" at bounding box center [58, 149] width 53 height 6
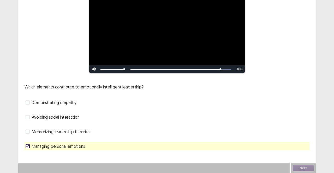
click at [66, 104] on span "Demonstrating empathy" at bounding box center [54, 103] width 45 height 6
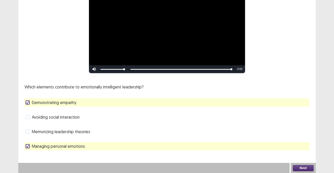
click at [305, 170] on button "Next" at bounding box center [303, 168] width 21 height 6
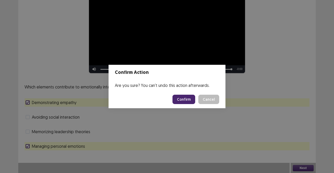
click at [181, 100] on button "Confirm" at bounding box center [183, 99] width 23 height 9
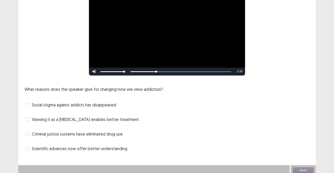
click at [91, 133] on span "Criminal justice systems have eliminated drug use" at bounding box center [77, 134] width 91 height 6
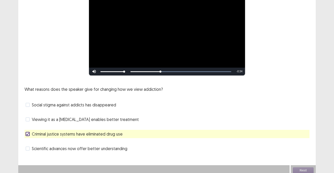
click at [91, 133] on span "Criminal justice systems have eliminated drug use" at bounding box center [77, 134] width 91 height 6
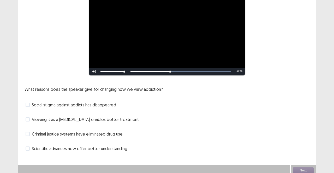
click at [85, 147] on span "Scientific advances now offer better understanding" at bounding box center [79, 149] width 95 height 6
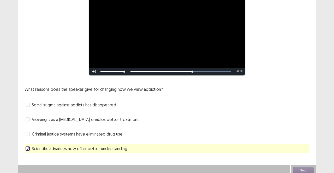
click at [92, 117] on span "Viewing it as a brain disease enables better treatment" at bounding box center [85, 120] width 107 height 6
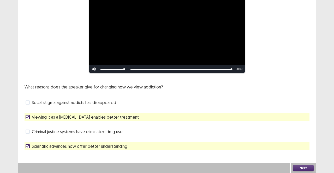
click at [308, 168] on button "Next" at bounding box center [303, 168] width 21 height 6
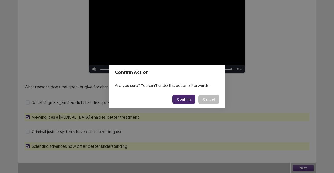
click at [195, 99] on button "Confirm" at bounding box center [183, 99] width 23 height 9
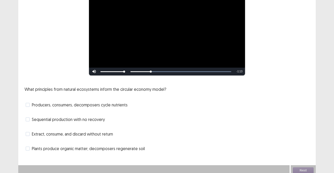
click at [61, 102] on span "Producers, consumers, decomposers cycle nutrients" at bounding box center [80, 105] width 96 height 6
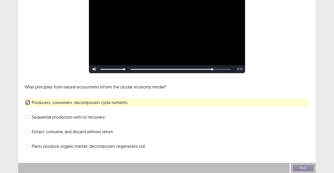
click at [111, 145] on span "Plants produce organic matter; decomposers regenerate soil" at bounding box center [88, 146] width 113 height 6
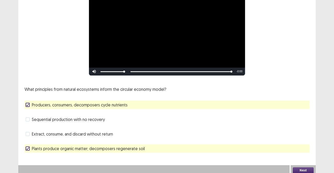
click at [301, 168] on button "Next" at bounding box center [303, 171] width 21 height 6
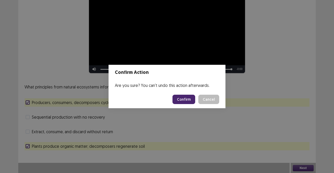
click at [186, 99] on button "Confirm" at bounding box center [183, 99] width 23 height 9
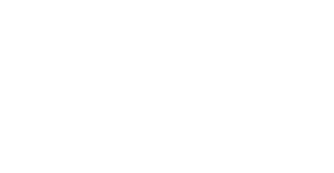
scroll to position [0, 0]
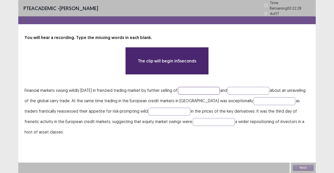
click at [214, 89] on input "text" at bounding box center [199, 91] width 42 height 8
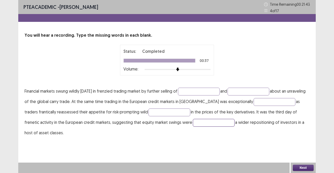
click at [193, 124] on input "text" at bounding box center [214, 123] width 42 height 8
type input "*********"
click at [211, 88] on input "text" at bounding box center [199, 92] width 42 height 8
type input "*"
type input "********"
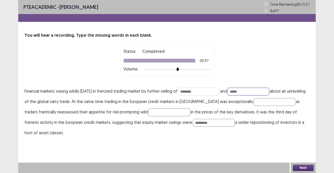
type input "*****"
type input "******"
click at [304, 168] on button "Next" at bounding box center [303, 168] width 21 height 6
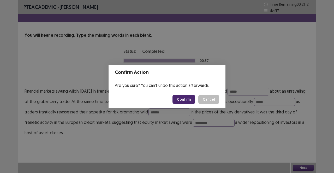
click at [185, 97] on button "Confirm" at bounding box center [183, 99] width 23 height 9
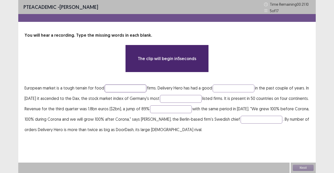
click at [131, 86] on input "text" at bounding box center [126, 89] width 42 height 8
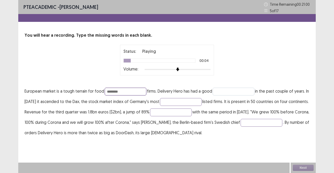
type input "********"
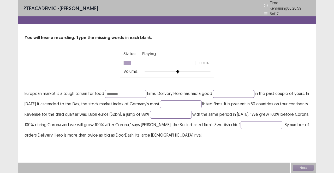
click at [224, 90] on input "text" at bounding box center [234, 94] width 42 height 8
type input "***"
type input "********"
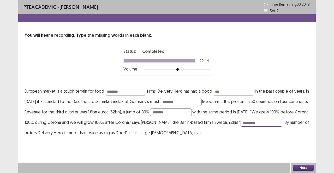
type input "*********"
click at [298, 171] on button "Next" at bounding box center [303, 168] width 21 height 6
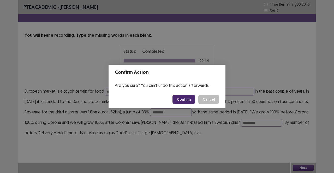
click at [187, 100] on button "Confirm" at bounding box center [183, 99] width 23 height 9
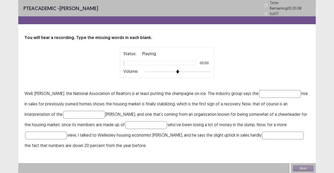
click at [240, 88] on p "Well, Alex, the National Association of Realtors is at least putting the champa…" at bounding box center [167, 119] width 285 height 63
click at [259, 90] on input "text" at bounding box center [280, 94] width 42 height 8
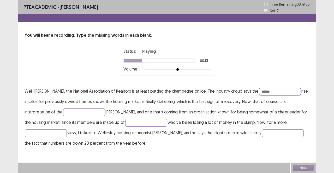
type input "******"
type input "*******"
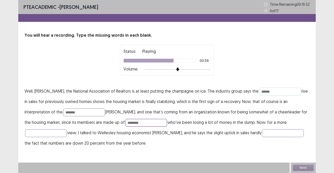
type input "********"
type input "*********"
click at [262, 132] on input "text" at bounding box center [283, 134] width 42 height 8
type input "*******"
click at [307, 169] on button "Next" at bounding box center [303, 168] width 21 height 6
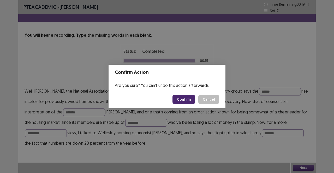
click at [186, 99] on button "Confirm" at bounding box center [183, 99] width 23 height 9
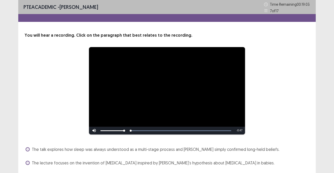
scroll to position [50, 0]
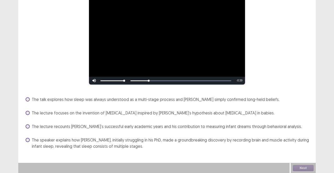
click at [95, 140] on span "The speaker explains how Aserinsky, initially struggling in his PhD, made a gro…" at bounding box center [171, 143] width 278 height 13
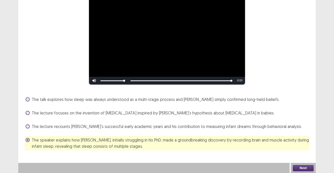
click at [301, 168] on button "Next" at bounding box center [303, 168] width 21 height 6
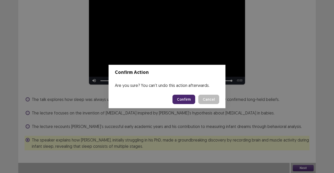
click at [184, 98] on button "Confirm" at bounding box center [183, 99] width 23 height 9
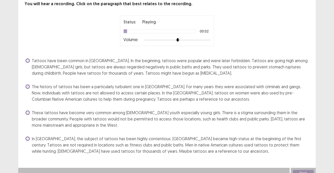
scroll to position [32, 0]
click at [85, 69] on span "Tattoos have been common in Japan. In the beginning, tattoos were popular and w…" at bounding box center [171, 66] width 278 height 19
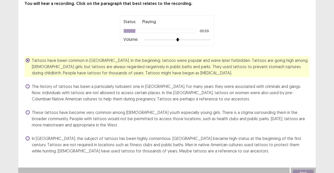
click at [89, 96] on span "The history of tattoos has been a particularly turbulent one in Japan. For many…" at bounding box center [171, 92] width 278 height 19
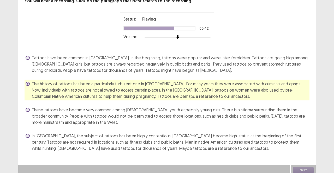
scroll to position [37, 0]
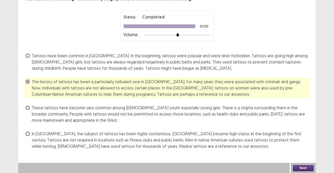
click at [305, 166] on button "Next" at bounding box center [303, 168] width 21 height 6
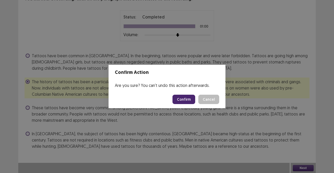
click at [189, 95] on button "Confirm" at bounding box center [183, 99] width 23 height 9
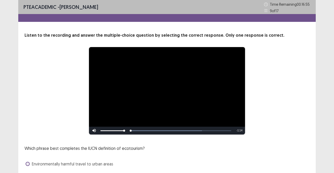
scroll to position [68, 0]
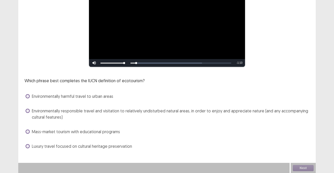
click at [111, 110] on span "Environmentally responsible travel and visitation to relatively undisturbed nat…" at bounding box center [171, 114] width 278 height 13
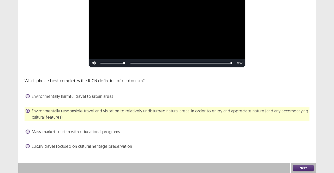
click at [304, 168] on button "Next" at bounding box center [303, 168] width 21 height 6
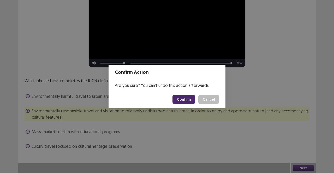
click at [189, 98] on button "Confirm" at bounding box center [183, 99] width 23 height 9
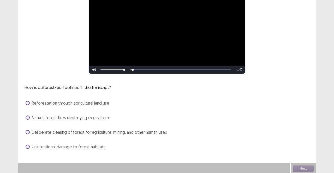
scroll to position [62, 0]
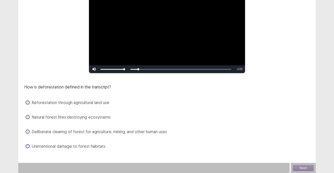
click at [39, 131] on span "Deliberate clearing of forest for agriculture, mining, and other human uses" at bounding box center [99, 132] width 135 height 6
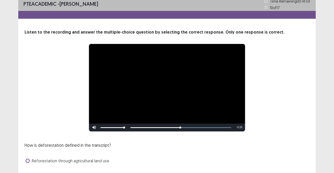
scroll to position [0, 0]
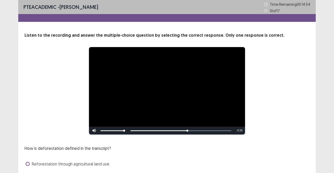
click at [218, 131] on div "Skip Backward Skip Forward Mute Current Time 0:38 / Duration 1:08 Loaded : 100.…" at bounding box center [167, 131] width 156 height 8
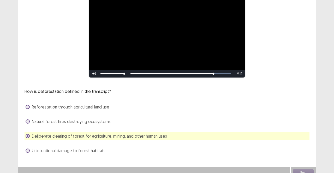
scroll to position [62, 0]
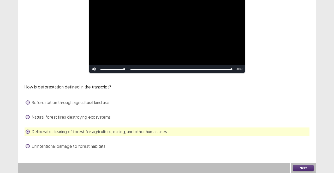
click at [306, 170] on button "Next" at bounding box center [303, 168] width 21 height 6
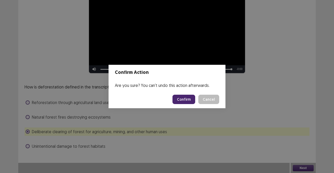
click at [191, 99] on button "Confirm" at bounding box center [183, 99] width 23 height 9
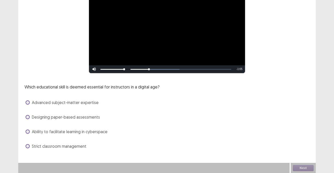
click at [76, 131] on span "Ability to facilitate learning in cyberspace" at bounding box center [70, 132] width 76 height 6
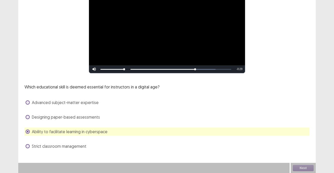
drag, startPoint x: 193, startPoint y: 68, endPoint x: 225, endPoint y: 70, distance: 31.6
click at [225, 70] on div "Skip Backward Skip Forward Mute Current Time 0:50 / Duration 1:19 Loaded : 84.5…" at bounding box center [167, 69] width 156 height 8
click at [308, 169] on button "Next" at bounding box center [303, 168] width 21 height 6
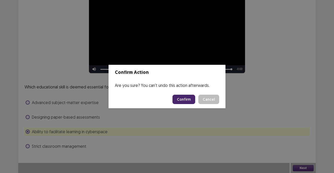
click at [189, 100] on button "Confirm" at bounding box center [183, 99] width 23 height 9
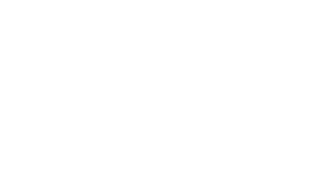
scroll to position [0, 0]
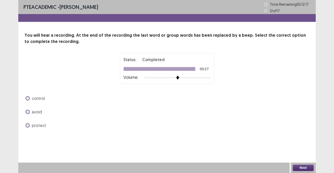
click at [39, 95] on span "control" at bounding box center [38, 98] width 13 height 6
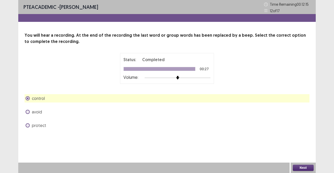
click at [305, 167] on button "Next" at bounding box center [303, 168] width 21 height 6
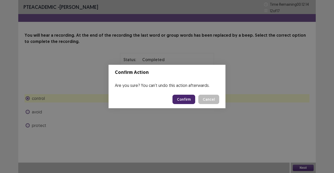
click at [187, 97] on button "Confirm" at bounding box center [183, 99] width 23 height 9
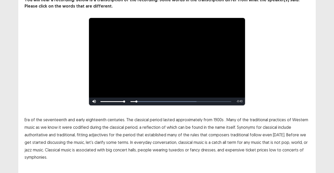
scroll to position [46, 0]
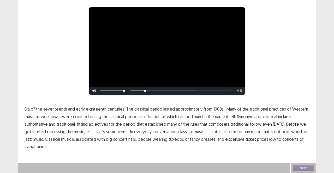
click at [214, 109] on span "1900s" at bounding box center [218, 109] width 10 height 6
click at [237, 124] on span "traditional" at bounding box center [239, 124] width 18 height 6
click at [269, 140] on span "low" at bounding box center [272, 139] width 7 height 6
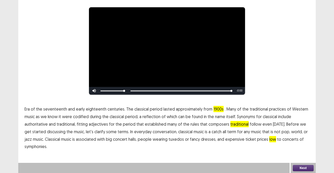
click at [300, 167] on button "Next" at bounding box center [303, 168] width 21 height 6
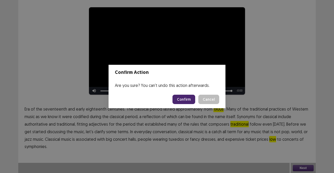
click at [185, 98] on button "Confirm" at bounding box center [183, 99] width 23 height 9
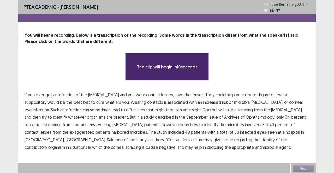
scroll to position [1, 0]
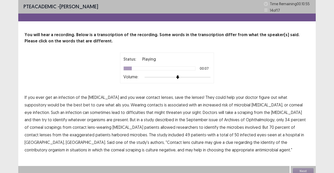
click at [46, 102] on span "suppository" at bounding box center [36, 105] width 22 height 6
click at [126, 112] on span "difficulties" at bounding box center [135, 113] width 19 height 6
click at [155, 120] on span "described" at bounding box center [164, 120] width 19 height 6
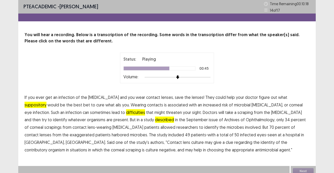
click at [94, 132] on span "exaggerated" at bounding box center [82, 135] width 25 height 6
click at [47, 147] on span "contributory" at bounding box center [36, 150] width 23 height 6
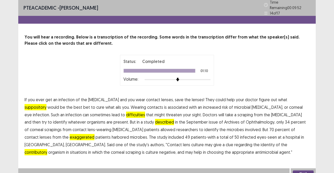
click at [307, 171] on button "Next" at bounding box center [303, 174] width 21 height 6
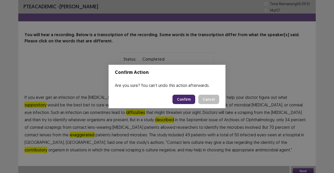
click at [175, 95] on button "Confirm" at bounding box center [183, 99] width 23 height 9
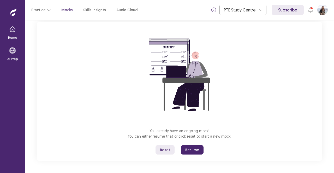
click at [193, 149] on button "Resume" at bounding box center [192, 150] width 23 height 9
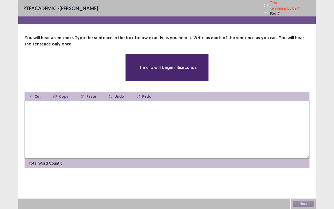
click at [157, 112] on textarea at bounding box center [167, 129] width 285 height 57
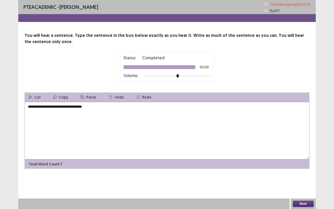
click at [27, 106] on textarea "**********" at bounding box center [167, 130] width 285 height 57
drag, startPoint x: 99, startPoint y: 105, endPoint x: 24, endPoint y: 110, distance: 75.0
click at [24, 110] on div "**********" at bounding box center [166, 100] width 297 height 136
type textarea "**********"
click at [57, 95] on button "Copy" at bounding box center [60, 96] width 23 height 9
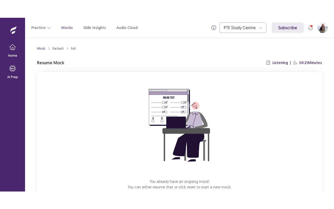
scroll to position [32, 0]
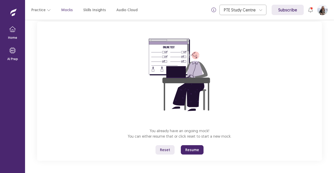
click at [195, 151] on button "Resume" at bounding box center [192, 150] width 23 height 9
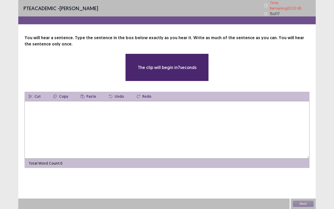
click at [122, 147] on textarea at bounding box center [167, 129] width 285 height 57
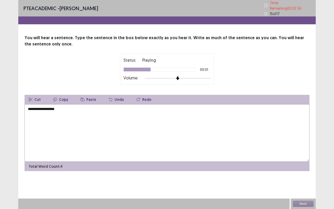
click at [28, 106] on textarea "**********" at bounding box center [167, 132] width 285 height 57
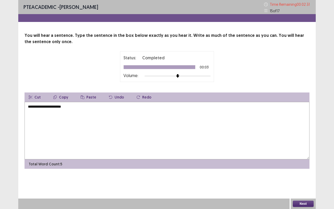
click at [79, 104] on textarea "**********" at bounding box center [167, 130] width 285 height 57
click at [36, 105] on textarea "**********" at bounding box center [167, 130] width 285 height 57
type textarea "**********"
click at [298, 173] on button "Next" at bounding box center [303, 203] width 21 height 6
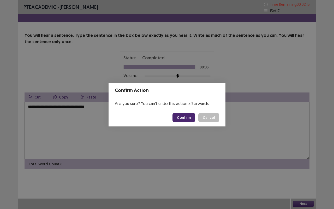
click at [188, 116] on button "Confirm" at bounding box center [183, 117] width 23 height 9
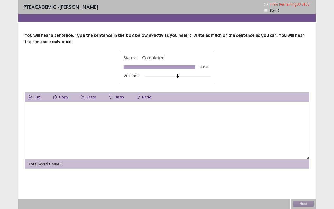
click at [58, 117] on textarea at bounding box center [167, 130] width 285 height 57
type textarea "**********"
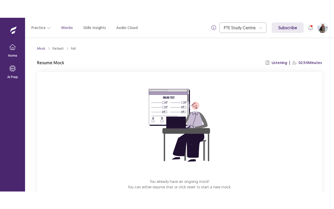
scroll to position [32, 0]
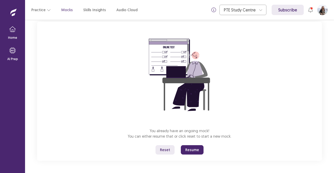
click at [196, 149] on button "Resume" at bounding box center [192, 150] width 23 height 9
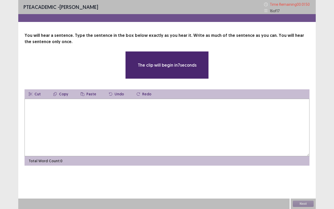
click at [112, 128] on textarea at bounding box center [167, 127] width 285 height 57
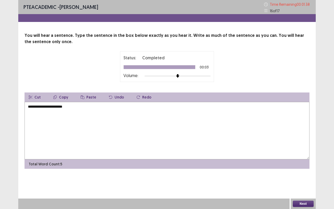
click at [63, 105] on textarea "**********" at bounding box center [167, 130] width 285 height 57
click at [76, 106] on textarea "**********" at bounding box center [167, 130] width 285 height 57
click at [49, 105] on textarea "**********" at bounding box center [167, 130] width 285 height 57
click at [57, 106] on textarea "**********" at bounding box center [167, 130] width 285 height 57
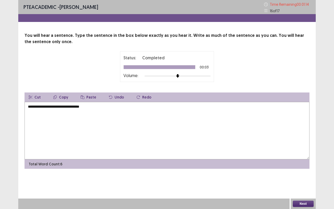
type textarea "**********"
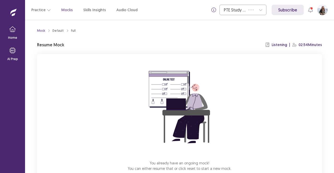
scroll to position [32, 0]
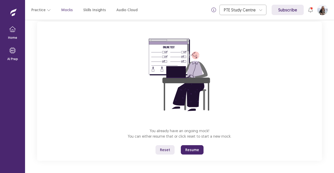
click at [195, 152] on button "Resume" at bounding box center [192, 150] width 23 height 9
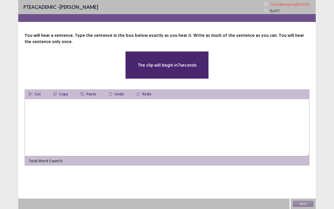
click at [98, 138] on textarea at bounding box center [167, 127] width 285 height 57
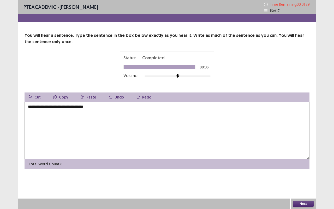
type textarea "**********"
click at [307, 173] on button "Next" at bounding box center [303, 203] width 21 height 6
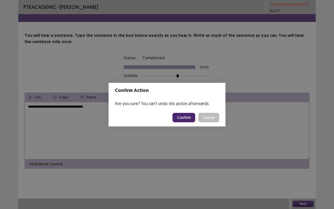
click at [183, 118] on button "Confirm" at bounding box center [183, 117] width 23 height 9
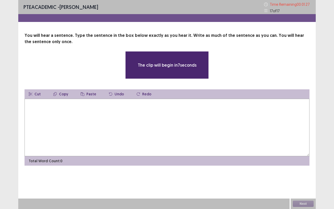
click at [110, 124] on textarea at bounding box center [167, 127] width 285 height 57
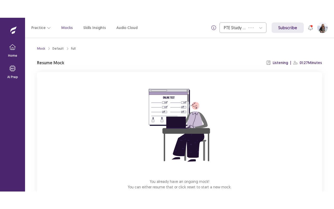
scroll to position [32, 0]
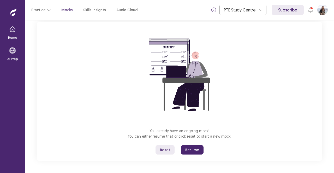
click at [199, 148] on button "Resume" at bounding box center [192, 150] width 23 height 9
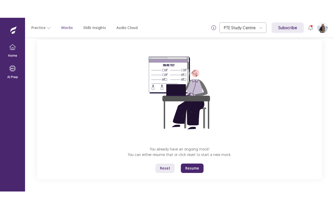
scroll to position [0, 0]
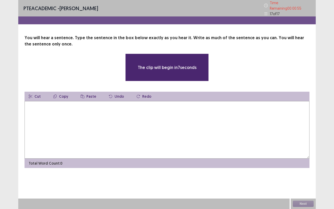
click at [138, 123] on textarea at bounding box center [167, 129] width 285 height 57
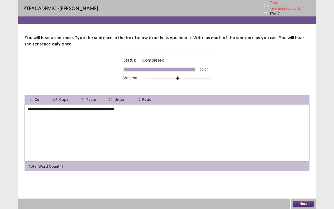
click at [80, 106] on textarea "**********" at bounding box center [167, 132] width 285 height 57
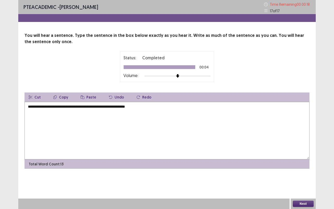
type textarea "**********"
click at [310, 173] on button "Next" at bounding box center [303, 203] width 21 height 6
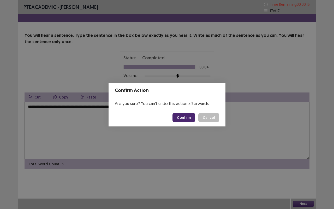
click at [185, 117] on button "Confirm" at bounding box center [183, 117] width 23 height 9
